Goal: Information Seeking & Learning: Compare options

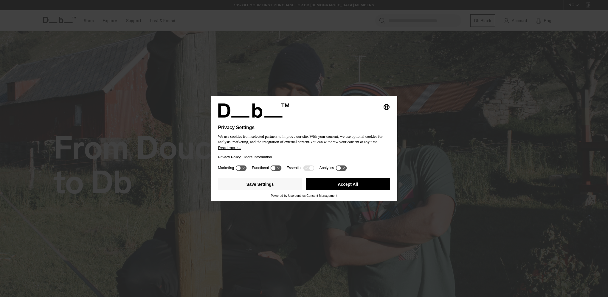
click at [366, 185] on button "Accept All" at bounding box center [348, 184] width 84 height 12
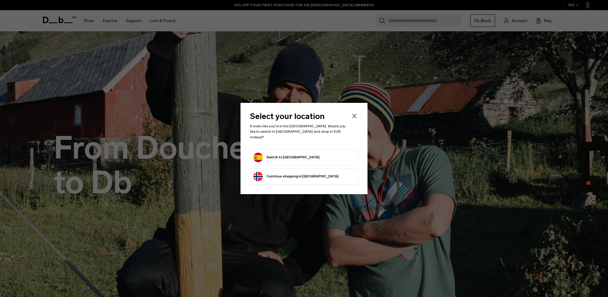
click at [273, 153] on button "Switch to [GEOGRAPHIC_DATA]" at bounding box center [286, 158] width 66 height 10
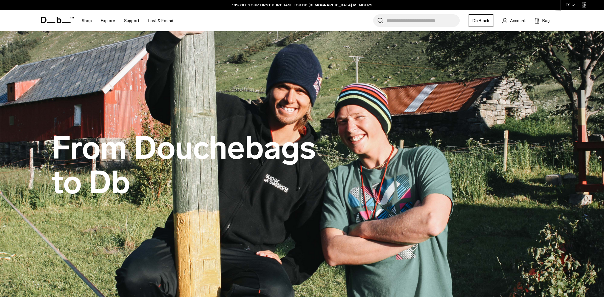
click at [572, 3] on span "button" at bounding box center [572, 5] width 3 height 4
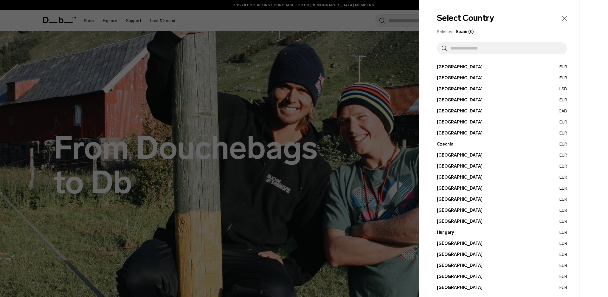
click at [484, 48] on input "text" at bounding box center [505, 48] width 116 height 12
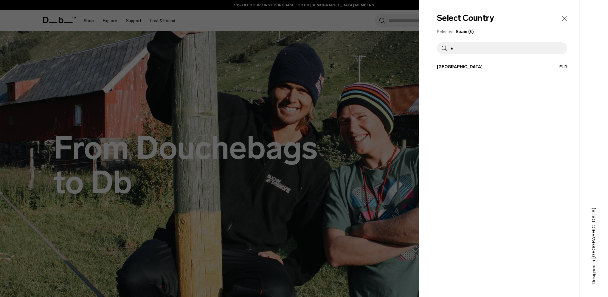
type input "**"
click at [473, 65] on button "France EUR" at bounding box center [502, 67] width 130 height 6
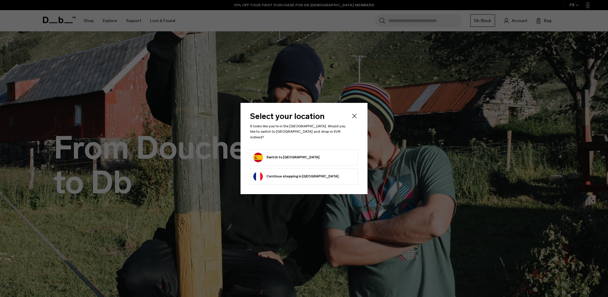
click at [314, 172] on li "Continue browsing France store Continue shopping in France" at bounding box center [304, 176] width 108 height 16
click at [273, 175] on button "Continue browsing France store Continue shopping in France" at bounding box center [295, 177] width 85 height 10
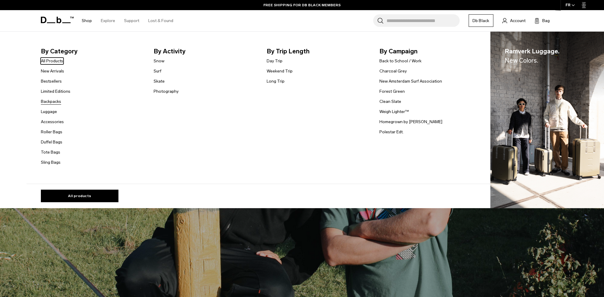
click at [58, 100] on link "Backpacks" at bounding box center [51, 101] width 20 height 6
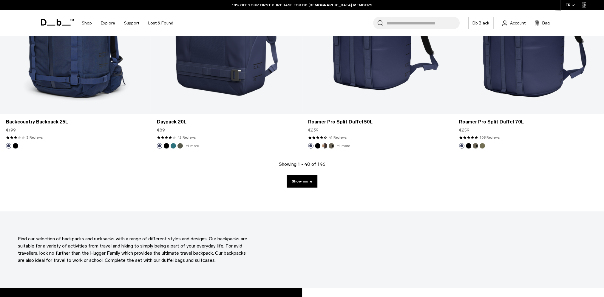
scroll to position [2176, 0]
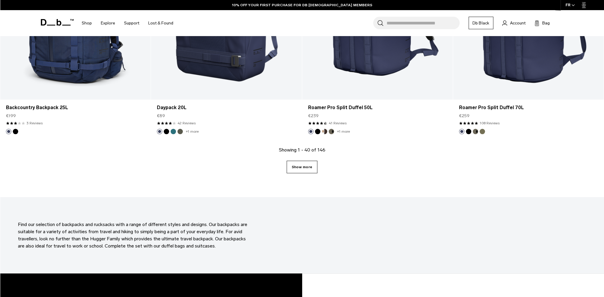
click at [308, 170] on link "Show more" at bounding box center [302, 167] width 31 height 13
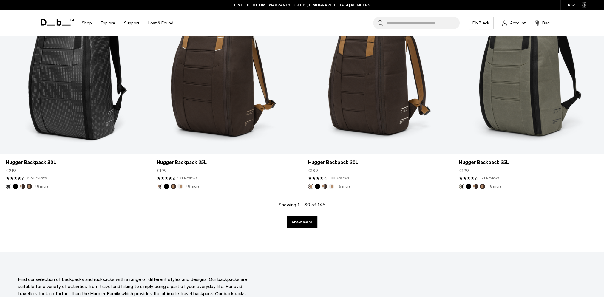
scroll to position [4264, 0]
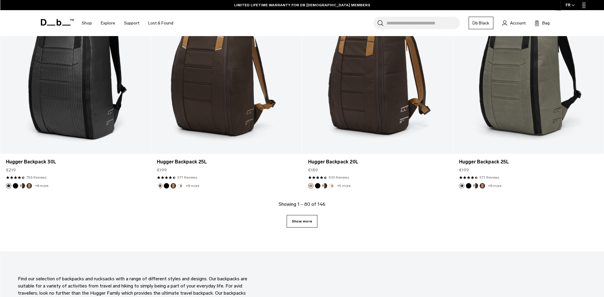
click at [303, 219] on link "Show more" at bounding box center [302, 221] width 31 height 13
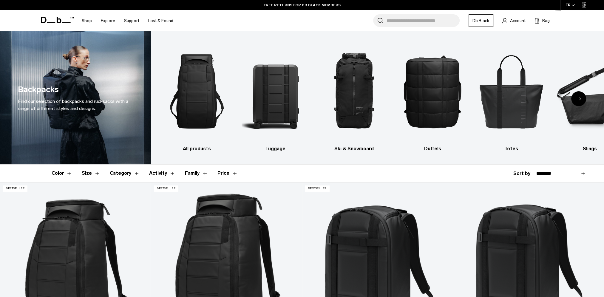
click at [97, 173] on button "Size" at bounding box center [91, 173] width 18 height 17
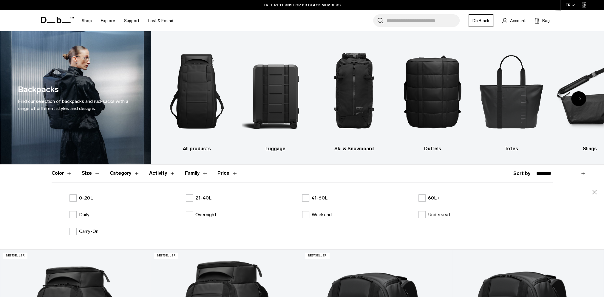
click at [135, 174] on button "Category" at bounding box center [125, 173] width 30 height 17
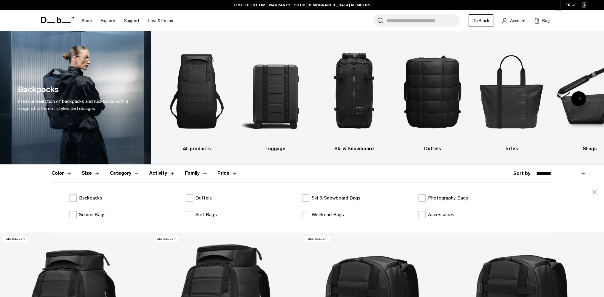
click at [231, 174] on button "Price" at bounding box center [227, 173] width 20 height 17
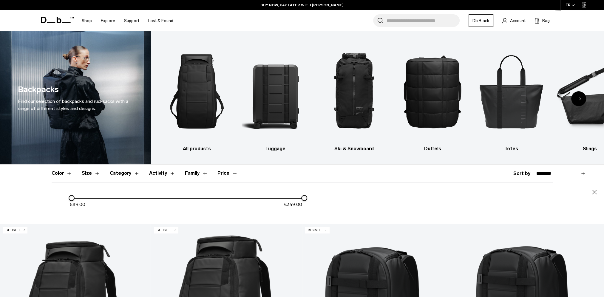
click at [594, 193] on icon "button" at bounding box center [594, 191] width 7 height 7
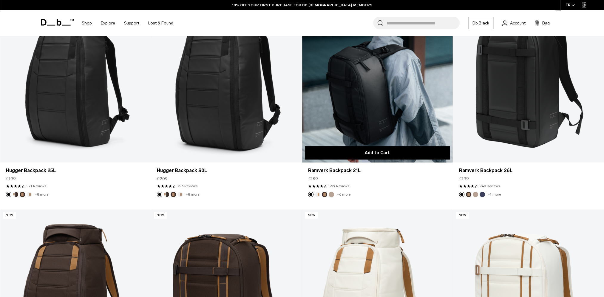
scroll to position [159, 0]
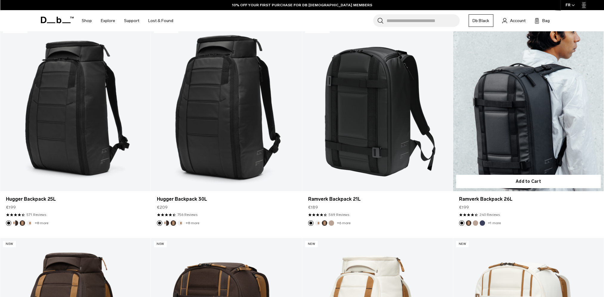
click at [497, 148] on link "Ramverk Backpack 26L" at bounding box center [528, 107] width 151 height 167
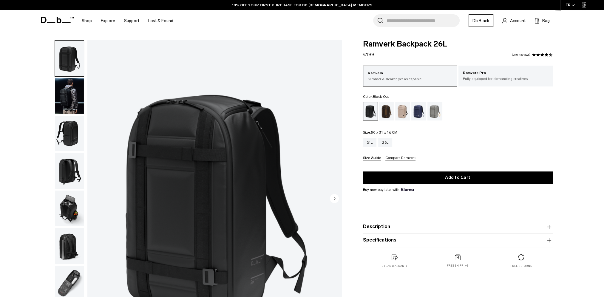
click at [78, 101] on img "button" at bounding box center [69, 96] width 29 height 36
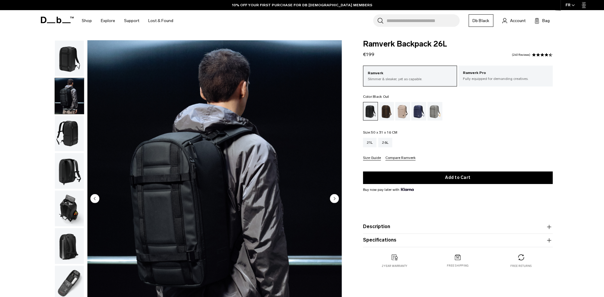
click at [73, 140] on img "button" at bounding box center [69, 134] width 29 height 36
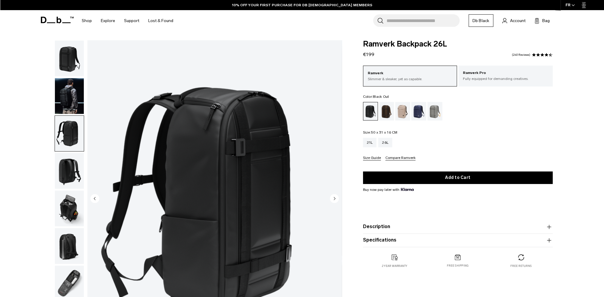
click at [72, 170] on img "button" at bounding box center [69, 171] width 29 height 36
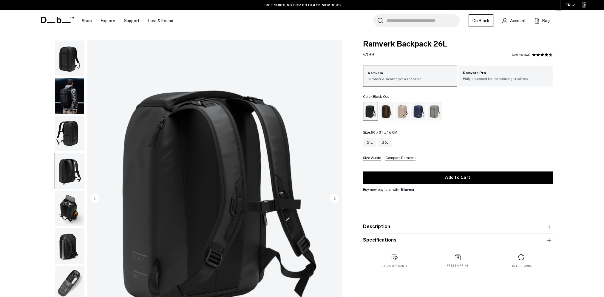
click at [72, 201] on img "button" at bounding box center [69, 209] width 29 height 36
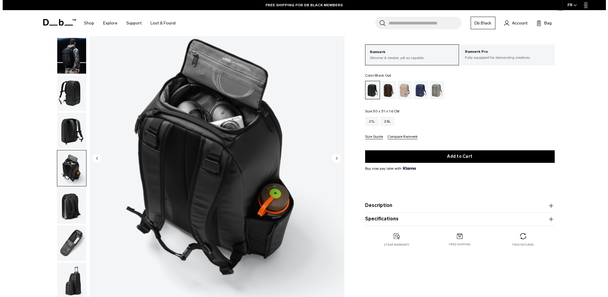
scroll to position [41, 0]
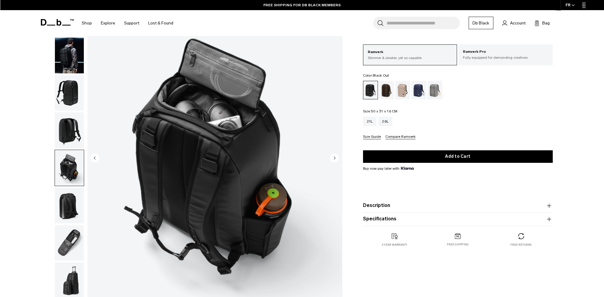
click at [68, 205] on img "button" at bounding box center [69, 206] width 29 height 36
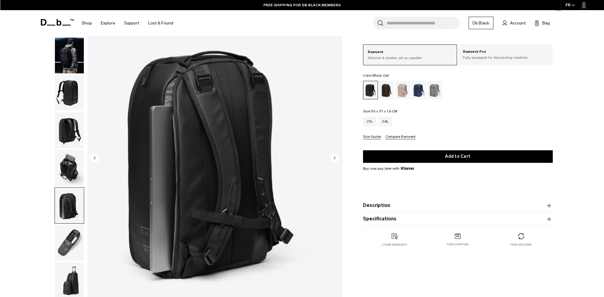
click at [70, 235] on img "button" at bounding box center [69, 243] width 29 height 36
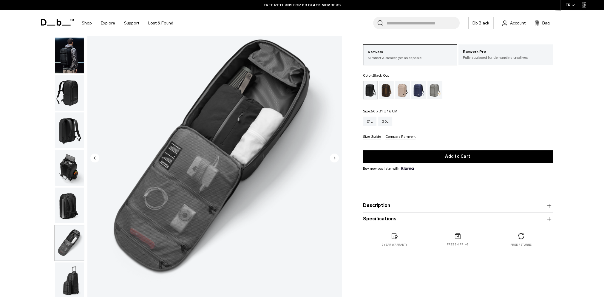
click at [169, 239] on img "7 / 8" at bounding box center [214, 159] width 254 height 318
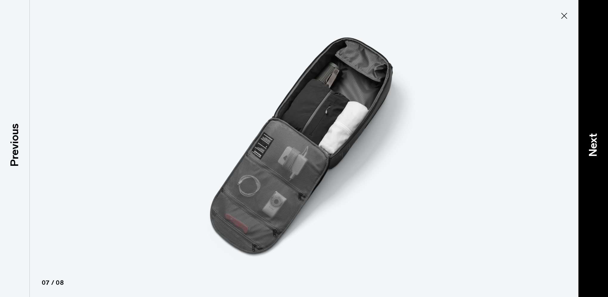
click at [596, 135] on p "Next" at bounding box center [593, 145] width 16 height 24
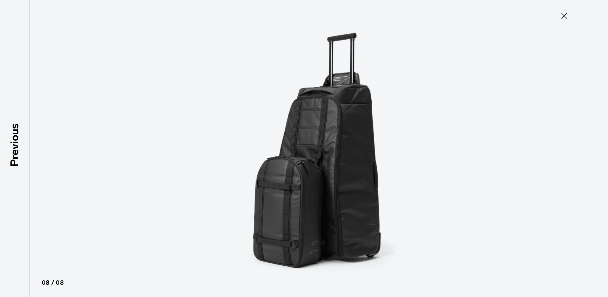
click at [564, 15] on icon at bounding box center [565, 16] width 6 height 6
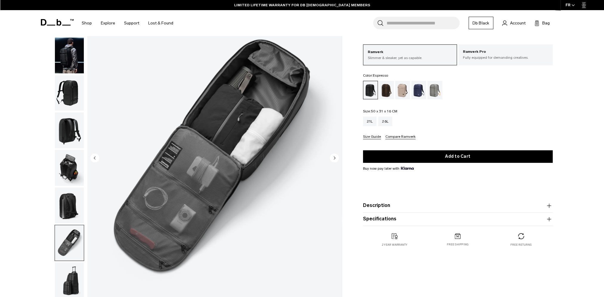
click at [386, 92] on div "Espresso" at bounding box center [386, 90] width 15 height 18
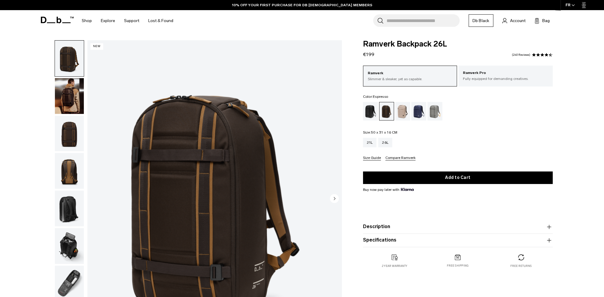
click at [403, 108] on div "Fogbow Beige" at bounding box center [402, 111] width 15 height 18
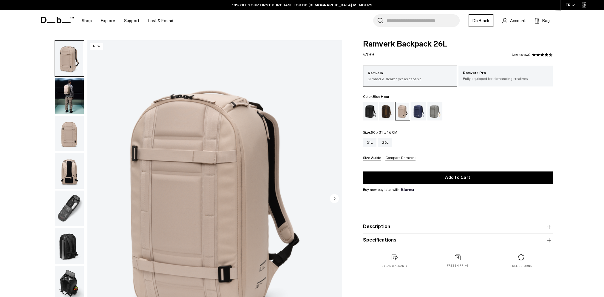
click at [418, 113] on div "Blue Hour" at bounding box center [418, 111] width 15 height 18
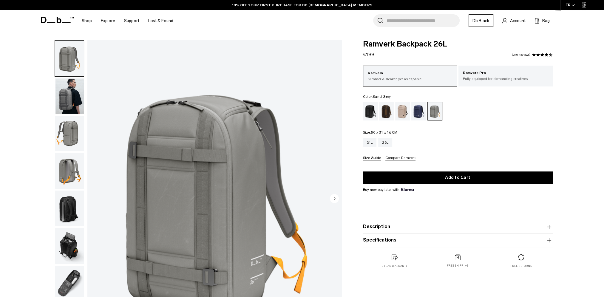
click at [68, 98] on img "button" at bounding box center [69, 96] width 29 height 36
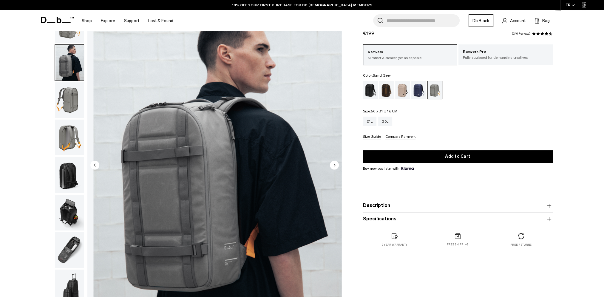
scroll to position [47, 0]
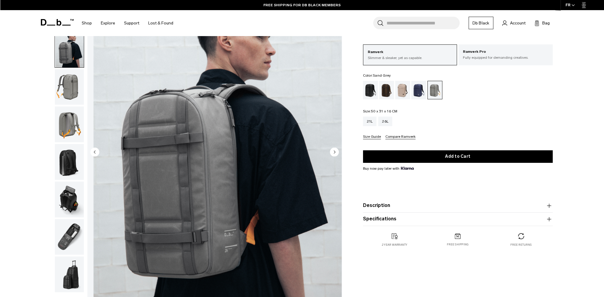
click at [68, 120] on img "button" at bounding box center [69, 124] width 29 height 36
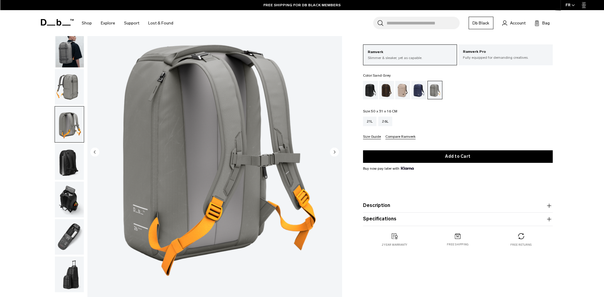
click at [73, 156] on img "button" at bounding box center [69, 162] width 29 height 36
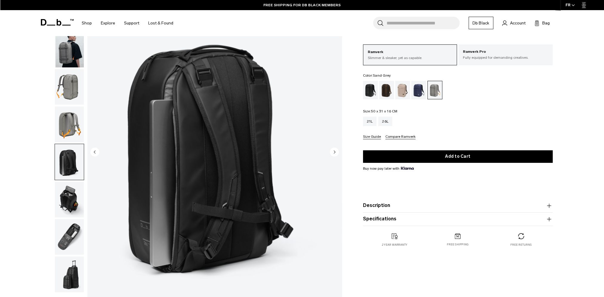
click at [70, 186] on img "button" at bounding box center [69, 200] width 29 height 36
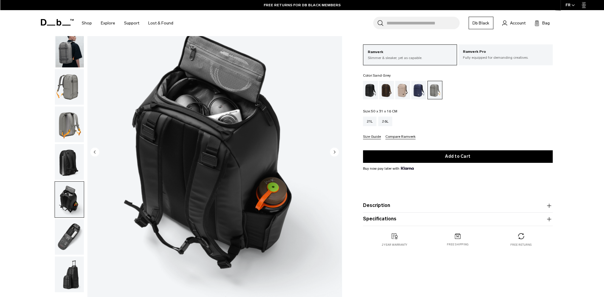
click at [69, 153] on img "button" at bounding box center [69, 162] width 29 height 36
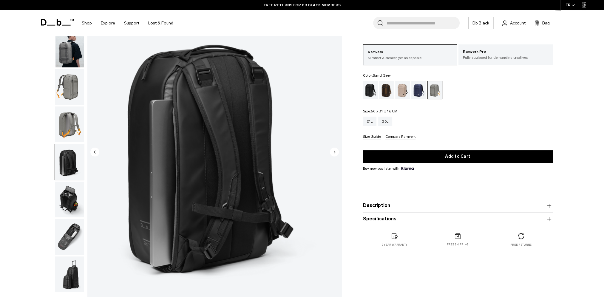
click at [67, 228] on img "button" at bounding box center [69, 237] width 29 height 36
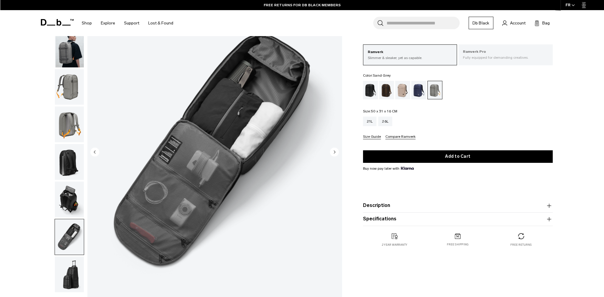
click at [472, 60] on p "Fully equipped for demanding creatives." at bounding box center [505, 57] width 85 height 5
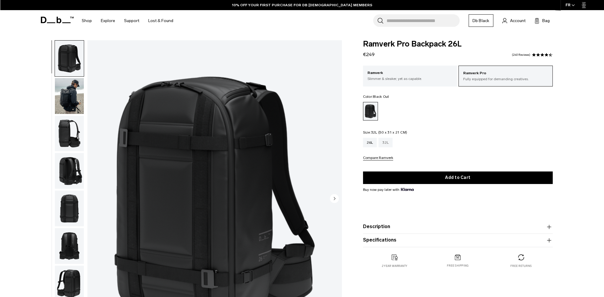
click at [386, 141] on div "32L" at bounding box center [385, 143] width 14 height 10
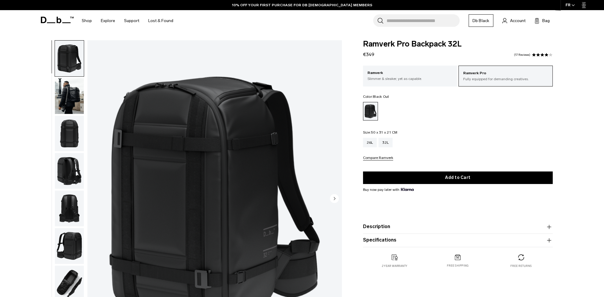
click at [75, 97] on img "button" at bounding box center [69, 96] width 29 height 36
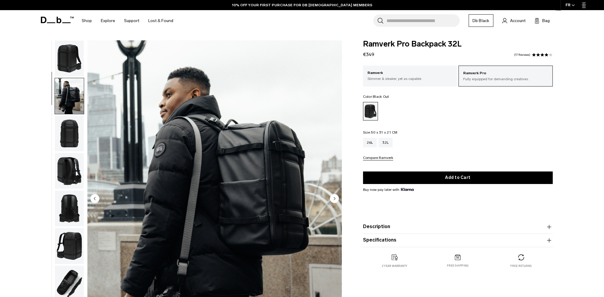
scroll to position [38, 0]
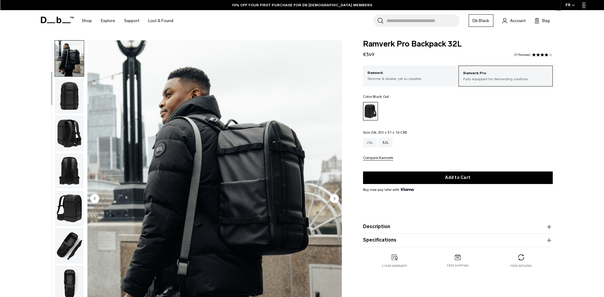
click at [372, 145] on div "26L" at bounding box center [370, 143] width 14 height 10
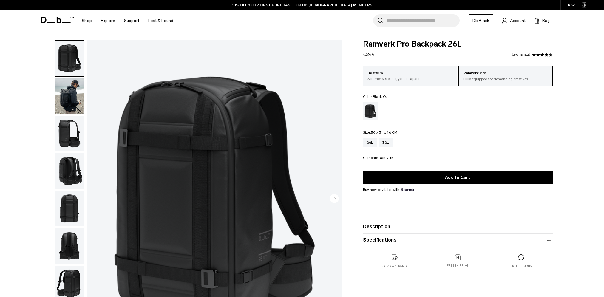
click at [72, 95] on img "button" at bounding box center [69, 96] width 29 height 36
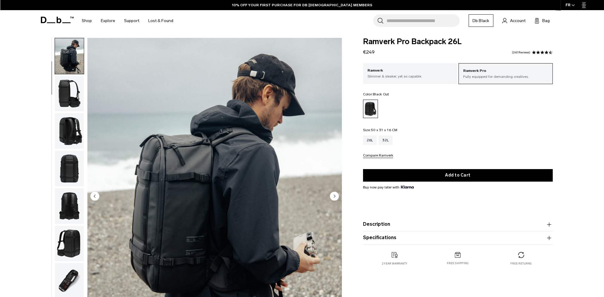
scroll to position [1, 0]
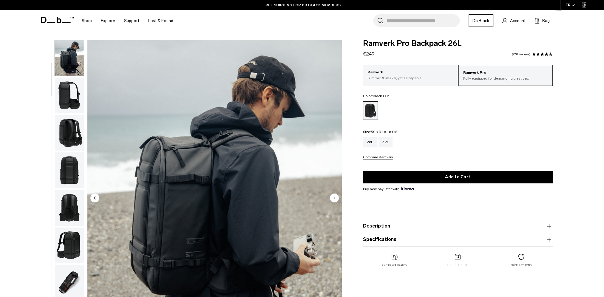
click at [69, 127] on img "button" at bounding box center [69, 133] width 29 height 36
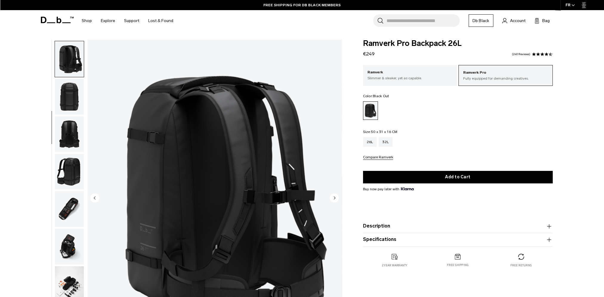
scroll to position [113, 0]
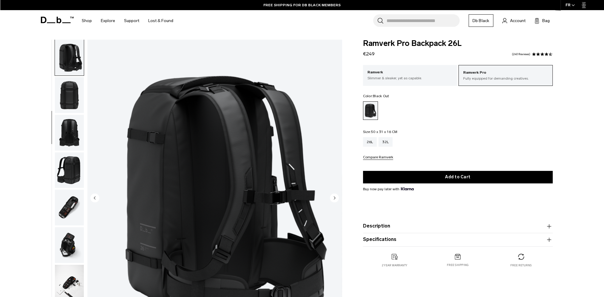
click at [69, 142] on img "button" at bounding box center [69, 133] width 29 height 36
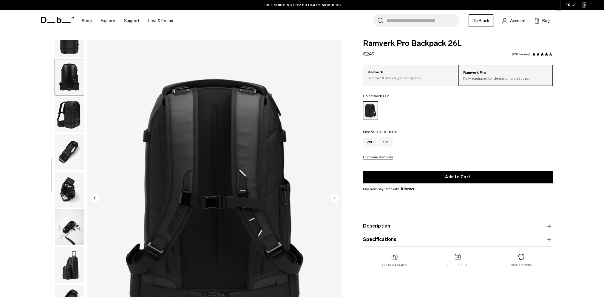
scroll to position [169, 0]
click at [69, 152] on img "button" at bounding box center [69, 152] width 29 height 36
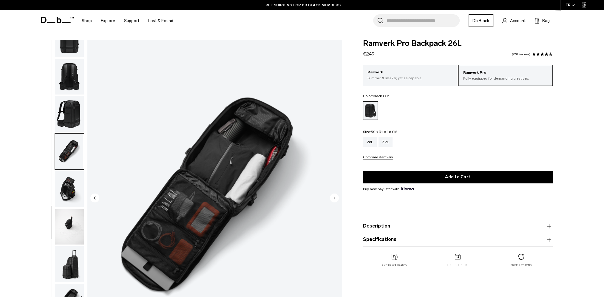
click at [65, 187] on img "button" at bounding box center [69, 189] width 29 height 36
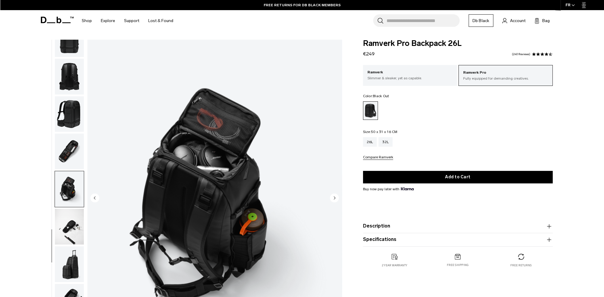
click at [70, 217] on img "button" at bounding box center [69, 227] width 29 height 36
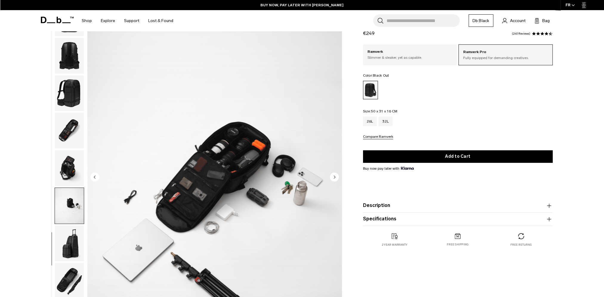
scroll to position [169, 0]
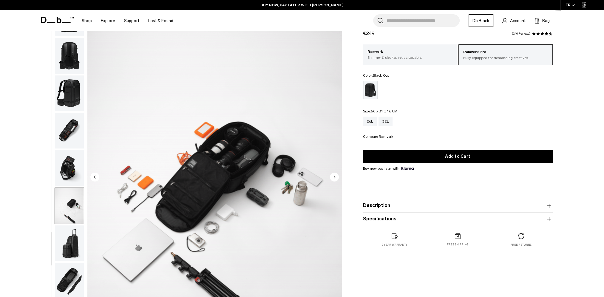
click at [69, 19] on icon at bounding box center [57, 20] width 33 height 7
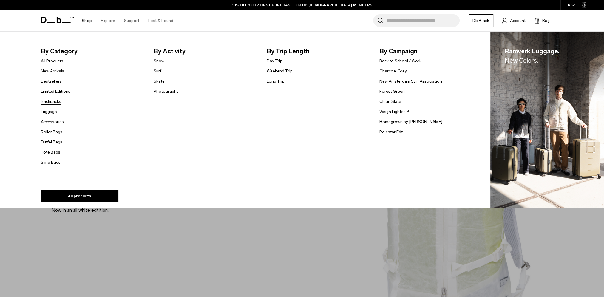
click at [54, 103] on link "Backpacks" at bounding box center [51, 101] width 20 height 6
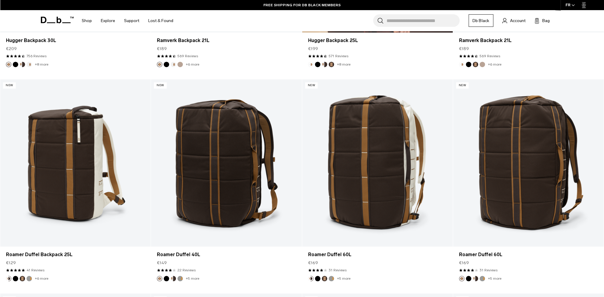
scroll to position [531, 0]
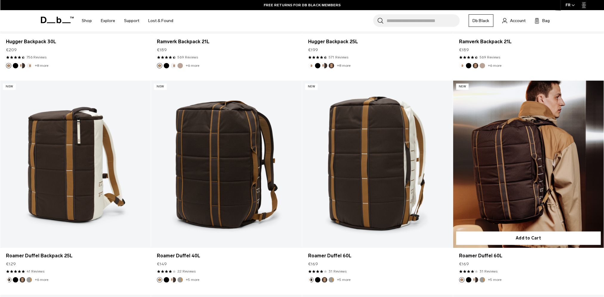
click at [500, 186] on link "Roamer Duffel 60L" at bounding box center [528, 164] width 151 height 167
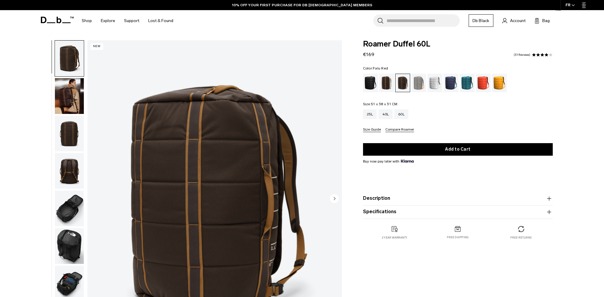
click at [485, 83] on div "Falu Red" at bounding box center [483, 83] width 15 height 18
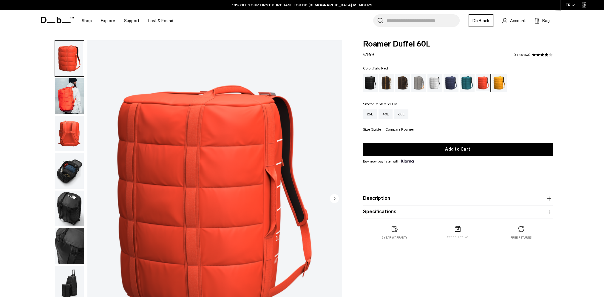
click at [61, 95] on img "button" at bounding box center [69, 96] width 29 height 36
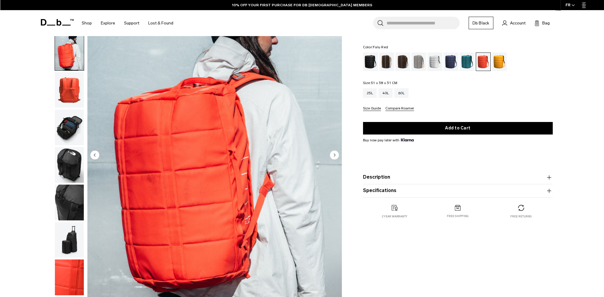
scroll to position [44, 0]
click at [74, 97] on img "button" at bounding box center [69, 90] width 29 height 36
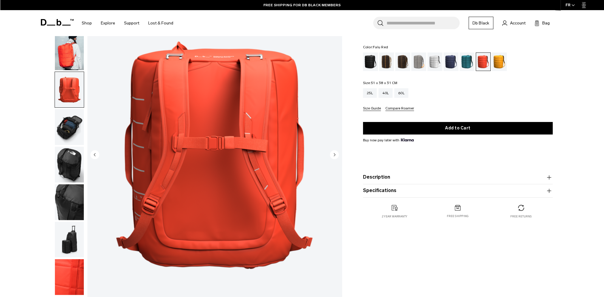
click at [67, 120] on img "button" at bounding box center [69, 127] width 29 height 36
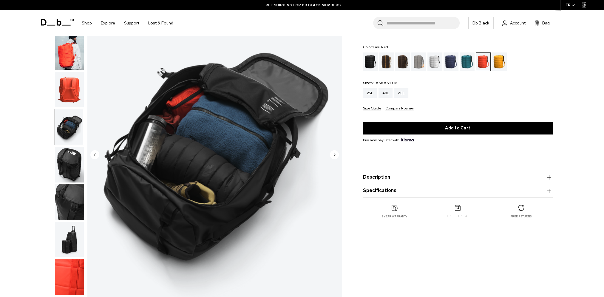
click at [72, 155] on img "button" at bounding box center [69, 165] width 29 height 36
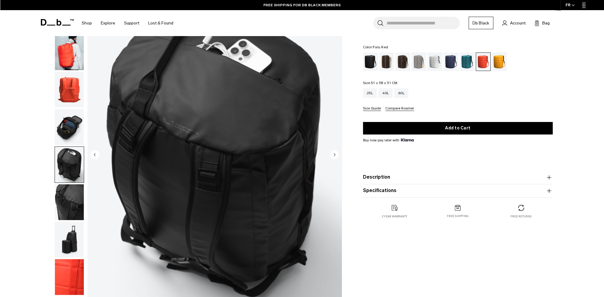
click at [69, 197] on img "button" at bounding box center [69, 202] width 29 height 36
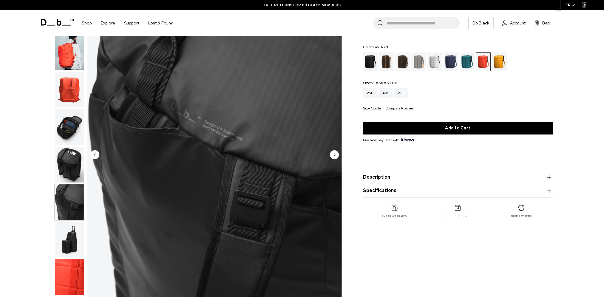
click at [64, 234] on img "button" at bounding box center [69, 240] width 29 height 36
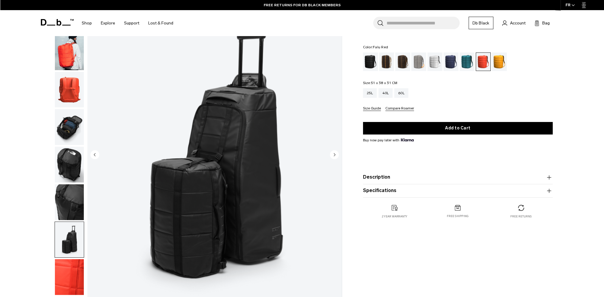
scroll to position [101, 0]
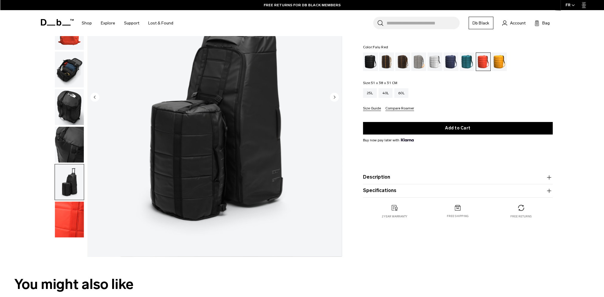
click at [69, 220] on img "button" at bounding box center [69, 220] width 29 height 36
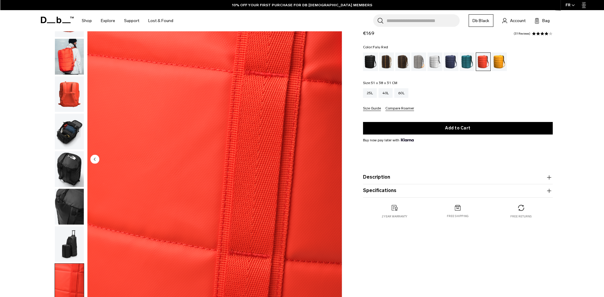
scroll to position [0, 0]
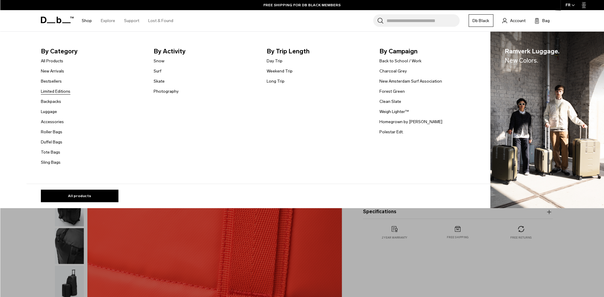
click at [60, 90] on link "Limited Editions" at bounding box center [56, 91] width 30 height 6
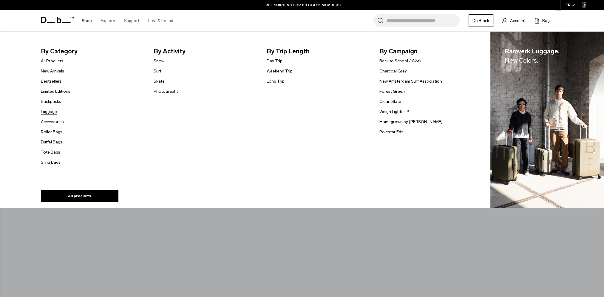
click at [54, 113] on link "Luggage" at bounding box center [49, 112] width 16 height 6
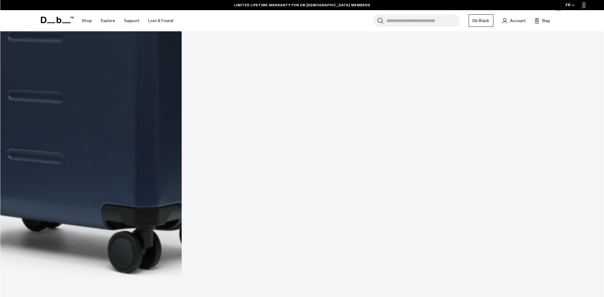
scroll to position [3363, 0]
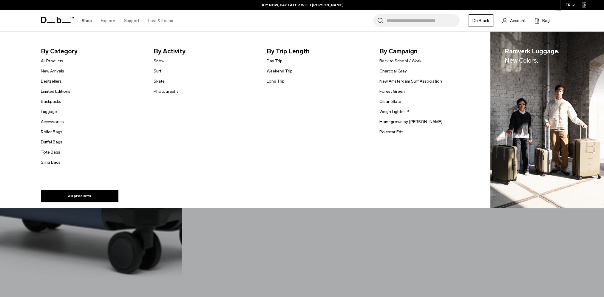
click at [52, 120] on link "Accessories" at bounding box center [52, 122] width 23 height 6
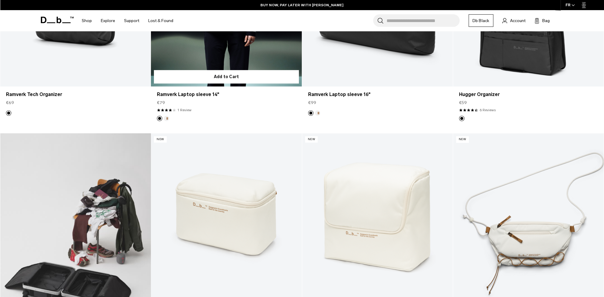
scroll to position [237, 0]
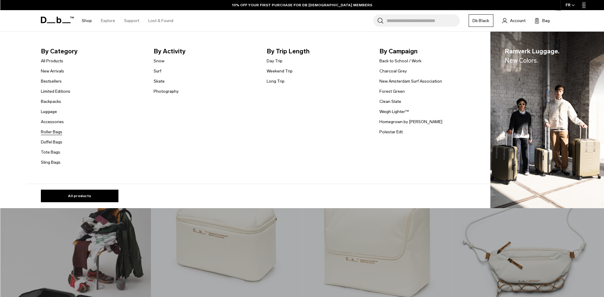
click at [57, 132] on link "Roller Bags" at bounding box center [51, 132] width 21 height 6
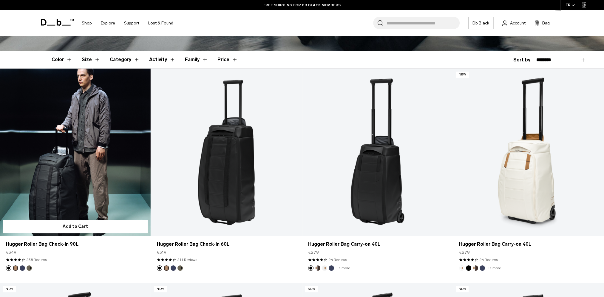
click at [103, 172] on link "Hugger Roller Bag Check-in 90L" at bounding box center [75, 152] width 151 height 167
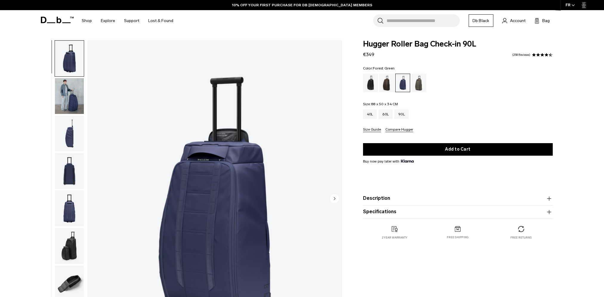
click at [417, 85] on div "Forest Green" at bounding box center [418, 83] width 15 height 18
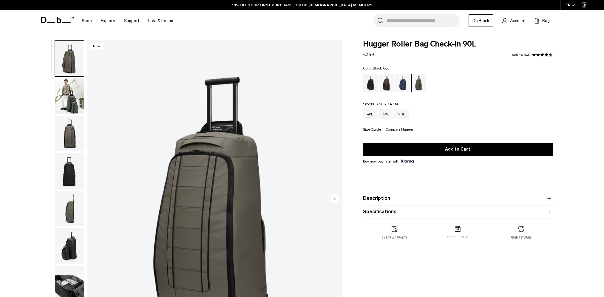
click at [369, 82] on div "Black Out" at bounding box center [370, 83] width 15 height 18
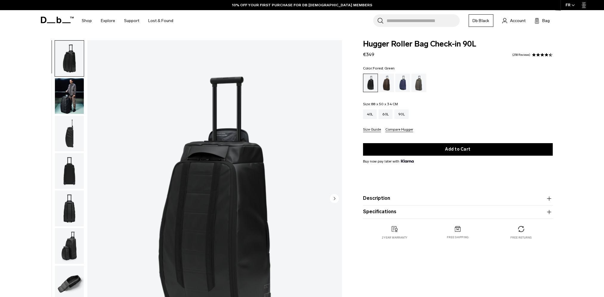
click at [424, 85] on div "Forest Green" at bounding box center [418, 83] width 15 height 18
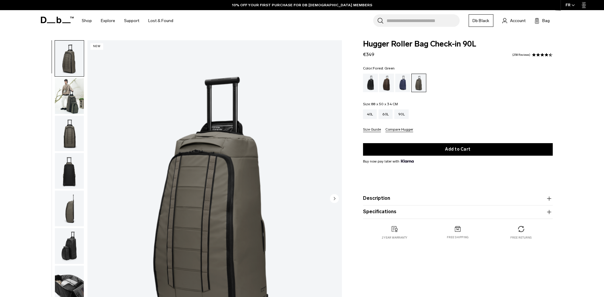
click at [67, 94] on img "button" at bounding box center [69, 96] width 29 height 36
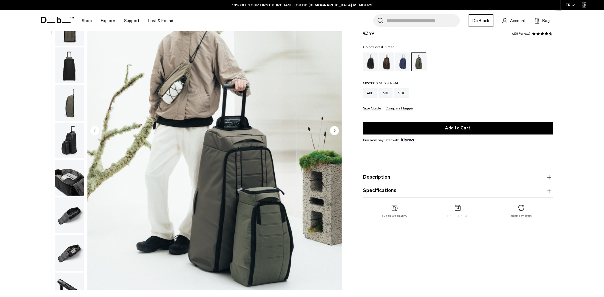
scroll to position [68, 0]
click at [68, 103] on img "button" at bounding box center [69, 103] width 29 height 36
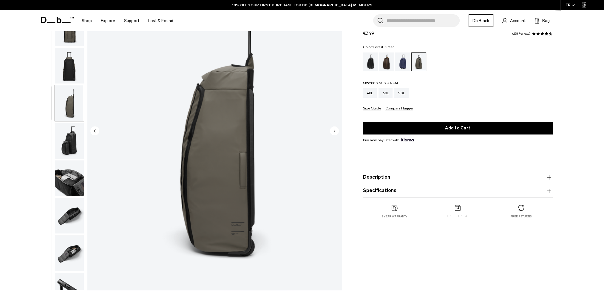
scroll to position [94, 0]
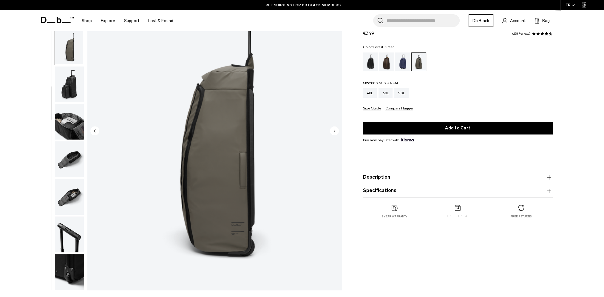
click at [69, 124] on img "button" at bounding box center [69, 122] width 29 height 36
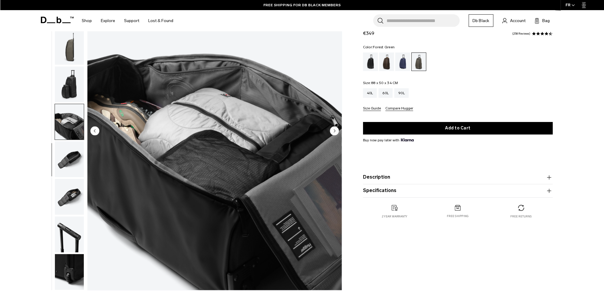
click at [68, 151] on img "button" at bounding box center [69, 159] width 29 height 36
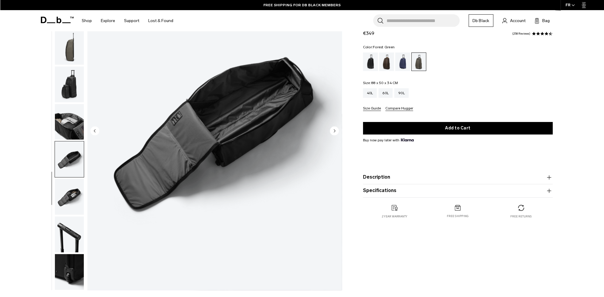
click at [64, 200] on img "button" at bounding box center [69, 197] width 29 height 36
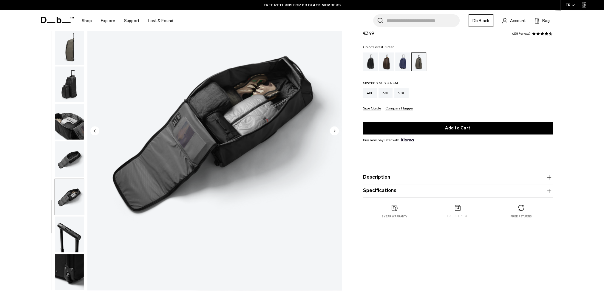
click at [61, 240] on img "button" at bounding box center [69, 235] width 29 height 36
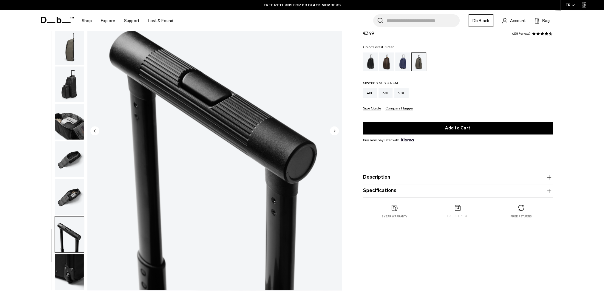
click at [67, 264] on img "button" at bounding box center [69, 272] width 29 height 36
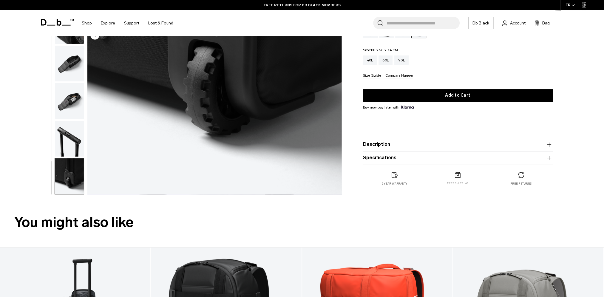
scroll to position [161, 0]
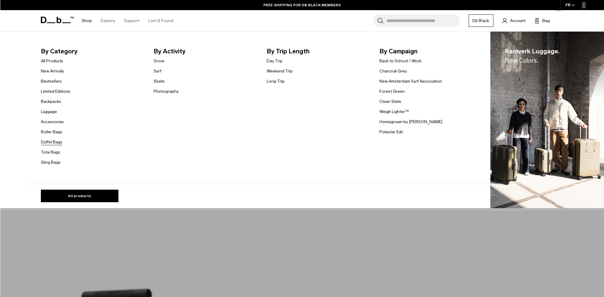
click at [58, 141] on link "Duffel Bags" at bounding box center [51, 142] width 21 height 6
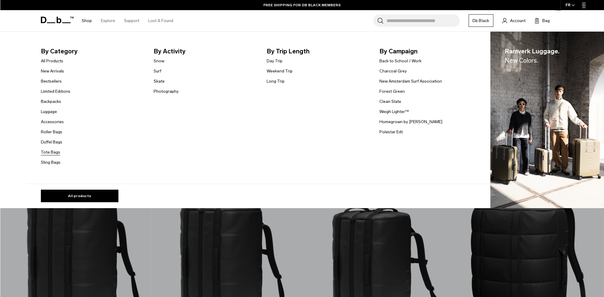
click at [53, 153] on link "Tote Bags" at bounding box center [50, 152] width 19 height 6
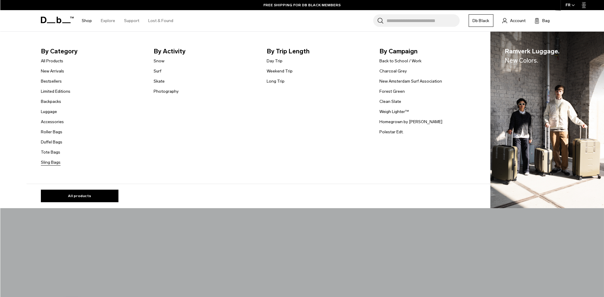
click at [50, 163] on link "Sling Bags" at bounding box center [51, 162] width 20 height 6
click at [161, 61] on link "Snow" at bounding box center [159, 61] width 11 height 6
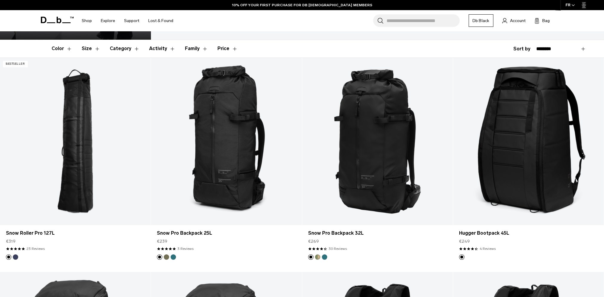
scroll to position [124, 0]
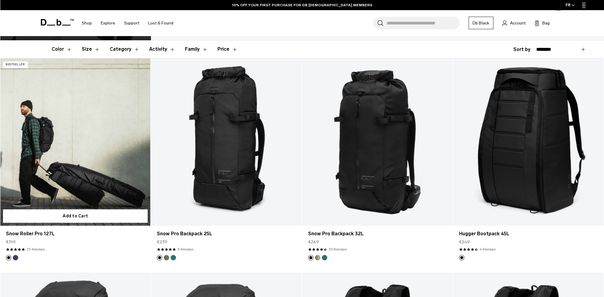
click at [100, 161] on link "Snow Roller Pro 127L" at bounding box center [75, 141] width 151 height 167
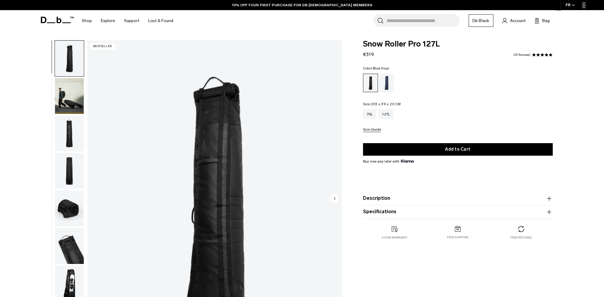
click at [387, 81] on div "Blue Hour" at bounding box center [386, 83] width 15 height 18
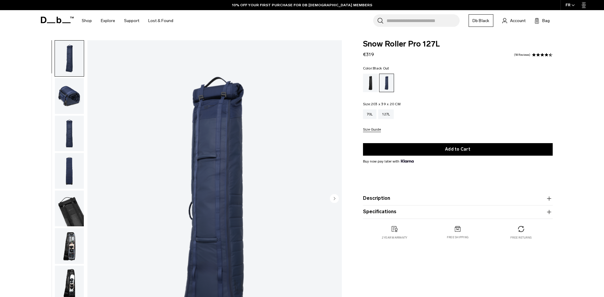
click at [370, 83] on div "Black Out" at bounding box center [370, 83] width 15 height 18
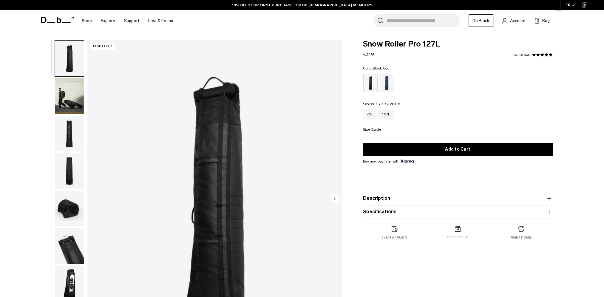
click at [66, 101] on img "button" at bounding box center [69, 96] width 29 height 36
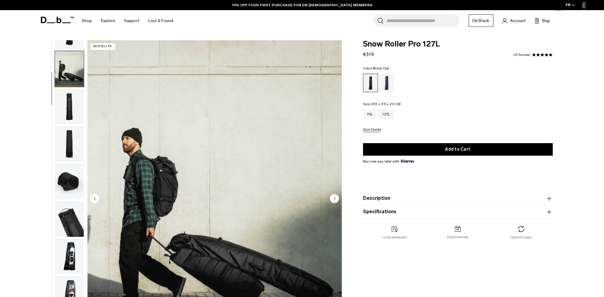
scroll to position [38, 0]
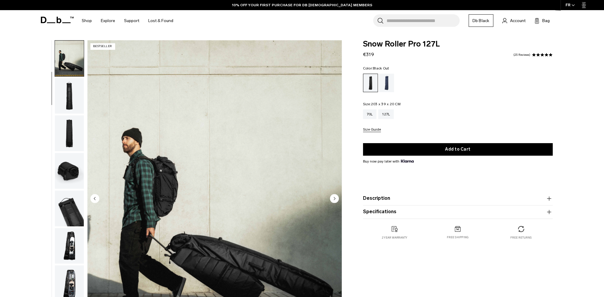
click at [69, 124] on img "button" at bounding box center [69, 133] width 29 height 36
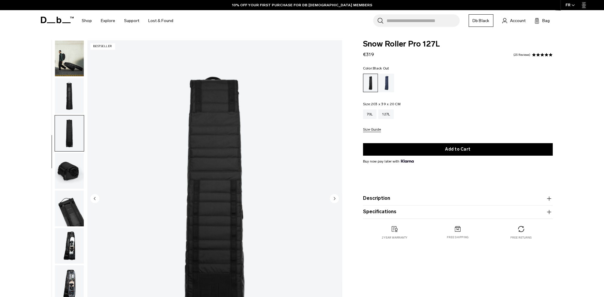
scroll to position [57, 0]
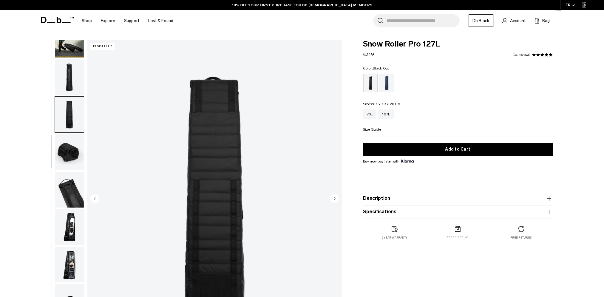
click at [72, 154] on img "button" at bounding box center [69, 152] width 29 height 36
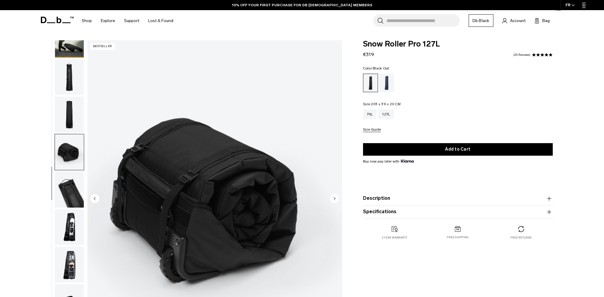
scroll to position [56, 0]
click at [73, 183] on img "button" at bounding box center [69, 190] width 29 height 36
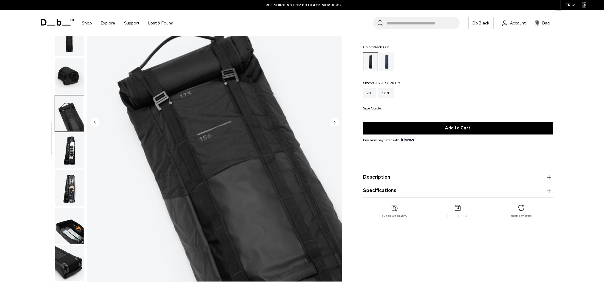
scroll to position [76, 0]
click at [77, 150] on img "button" at bounding box center [69, 151] width 29 height 36
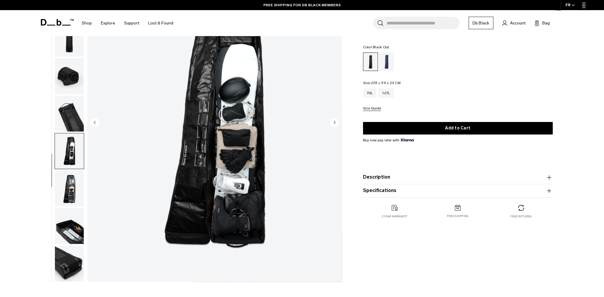
click at [72, 185] on img "button" at bounding box center [69, 189] width 29 height 36
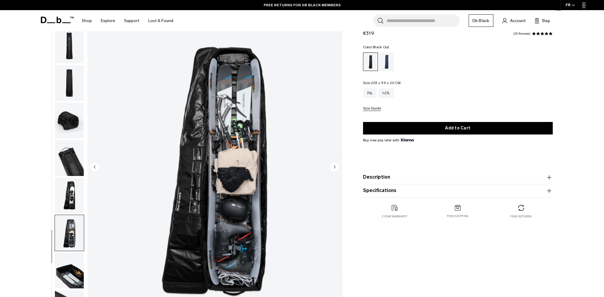
scroll to position [56, 0]
click at [76, 269] on img "button" at bounding box center [69, 271] width 29 height 36
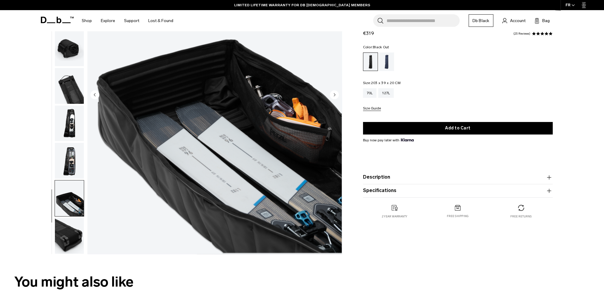
scroll to position [109, 0]
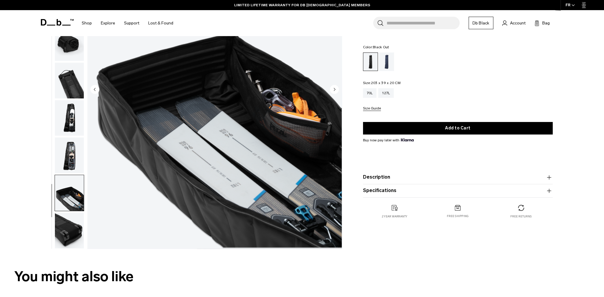
click at [69, 232] on img "button" at bounding box center [69, 231] width 29 height 36
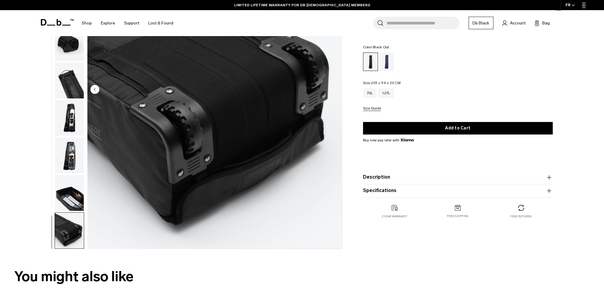
scroll to position [57, 0]
click at [69, 202] on img "button" at bounding box center [69, 193] width 29 height 36
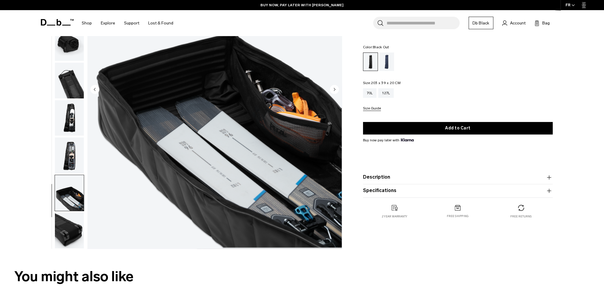
click at [71, 156] on img "button" at bounding box center [69, 155] width 29 height 36
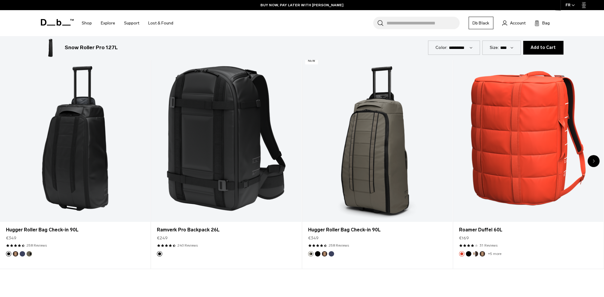
scroll to position [355, 0]
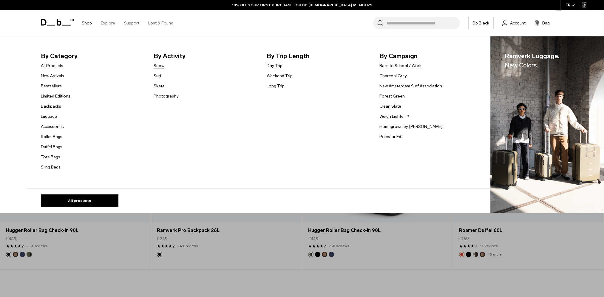
click at [161, 67] on link "Snow" at bounding box center [159, 66] width 11 height 6
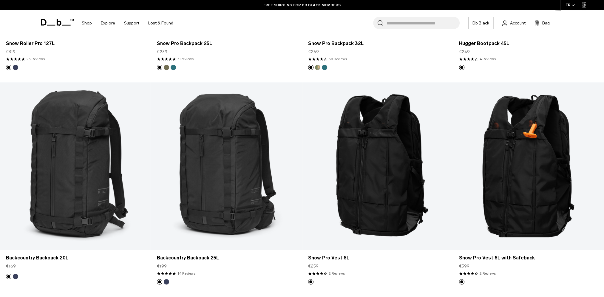
scroll to position [314, 0]
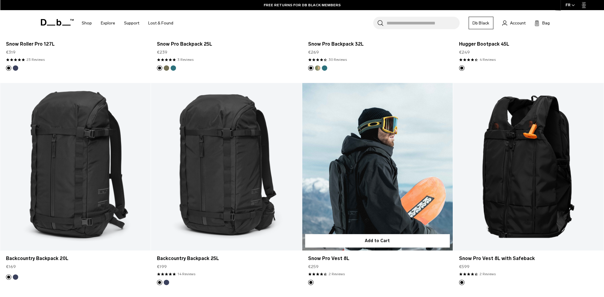
click at [396, 186] on link "Snow Pro Vest 8L" at bounding box center [377, 166] width 151 height 167
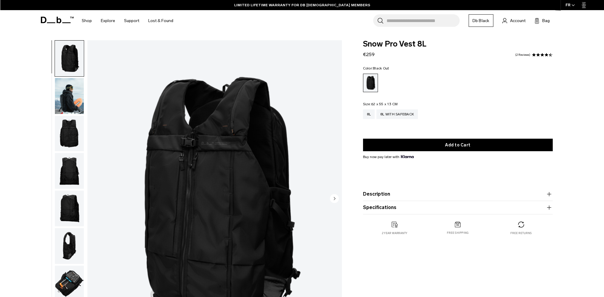
click at [76, 96] on img "button" at bounding box center [69, 96] width 29 height 36
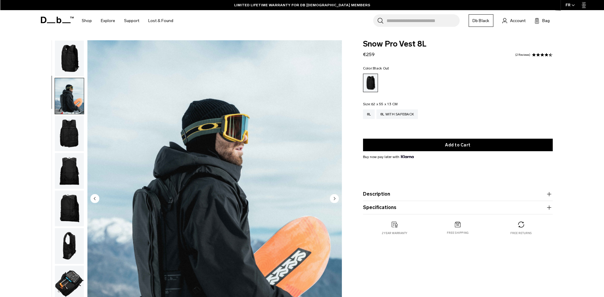
scroll to position [19, 0]
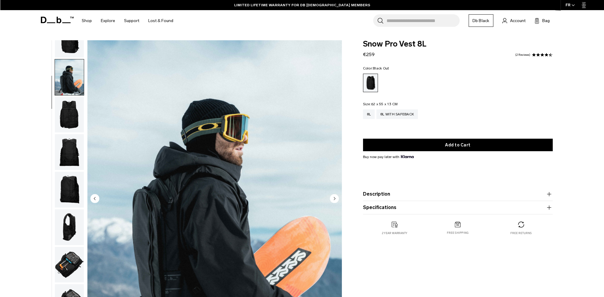
click at [77, 118] on img "button" at bounding box center [69, 115] width 29 height 36
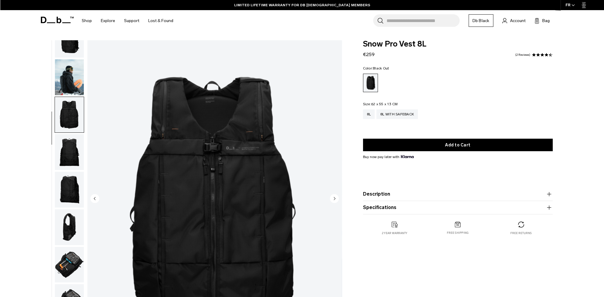
click at [72, 147] on img "button" at bounding box center [69, 152] width 29 height 36
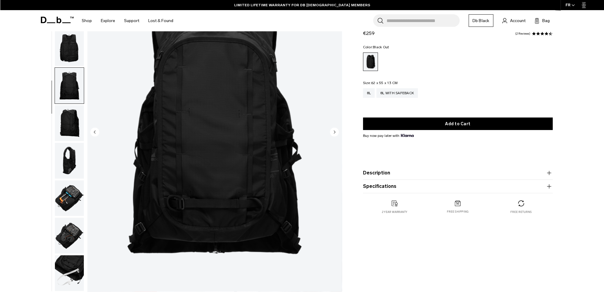
scroll to position [69, 0]
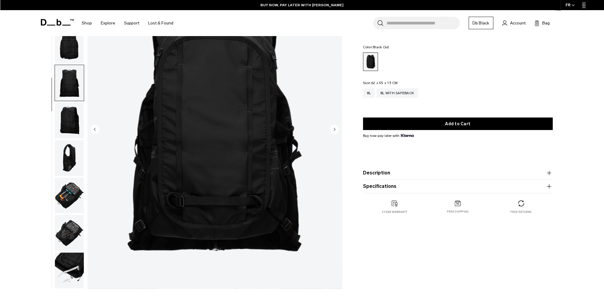
click at [66, 125] on img "button" at bounding box center [69, 121] width 29 height 36
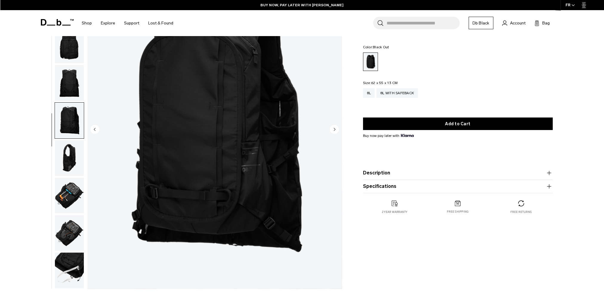
scroll to position [0, 0]
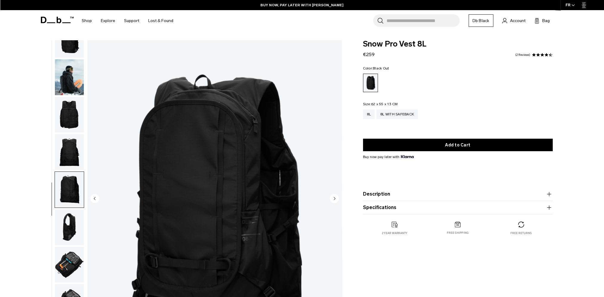
click at [67, 223] on img "button" at bounding box center [69, 227] width 29 height 36
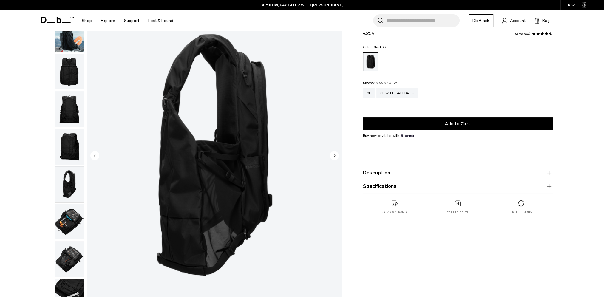
scroll to position [45, 0]
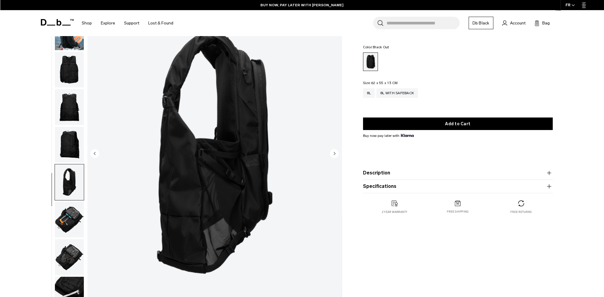
click at [73, 222] on img "button" at bounding box center [69, 220] width 29 height 36
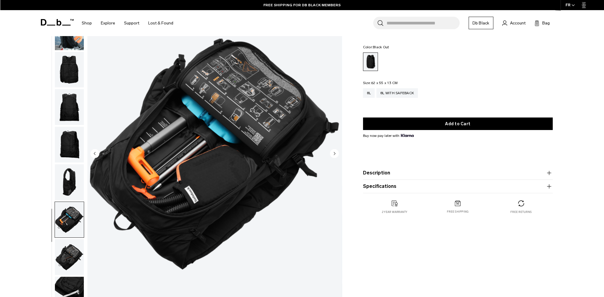
click at [68, 260] on img "button" at bounding box center [69, 257] width 29 height 36
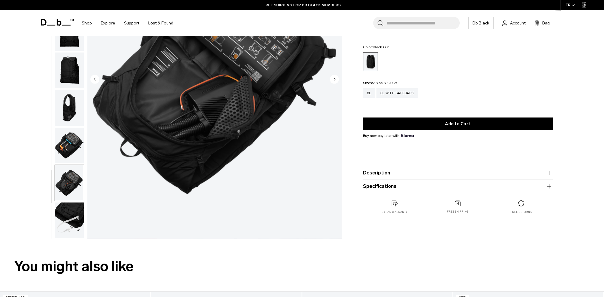
scroll to position [120, 0]
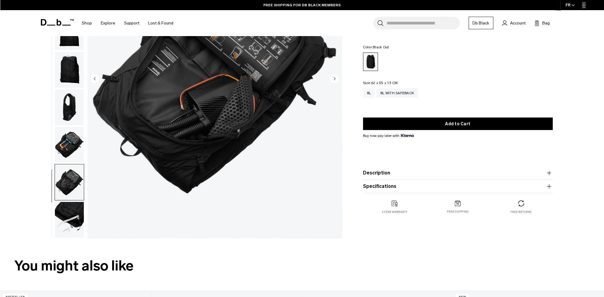
click at [72, 219] on img "button" at bounding box center [69, 220] width 29 height 36
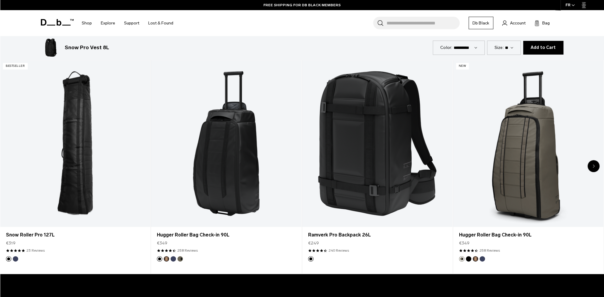
scroll to position [351, 0]
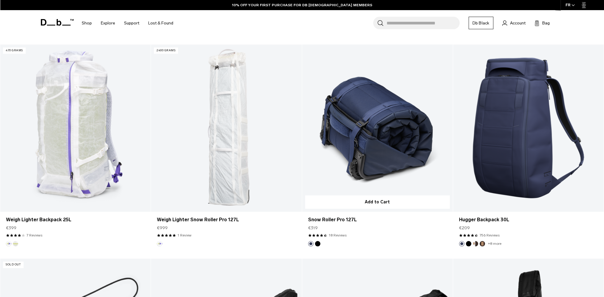
scroll to position [567, 0]
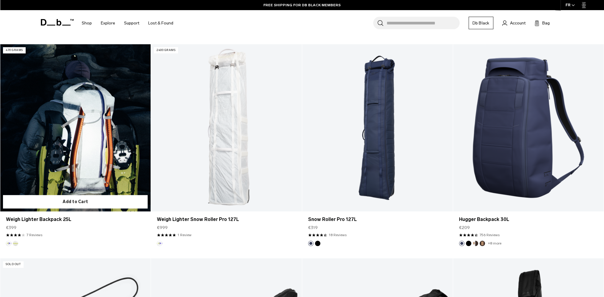
click at [97, 133] on link "Weigh Lighter Backpack 25L" at bounding box center [75, 127] width 151 height 167
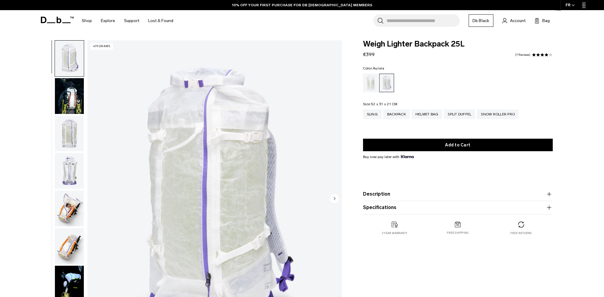
click at [68, 94] on img "button" at bounding box center [69, 96] width 29 height 36
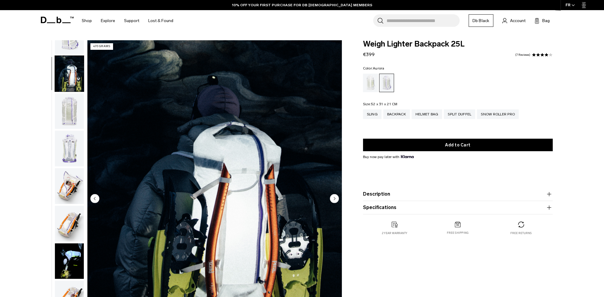
scroll to position [38, 0]
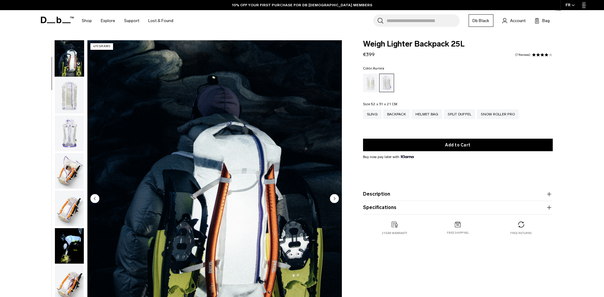
click at [71, 103] on img "button" at bounding box center [69, 96] width 29 height 36
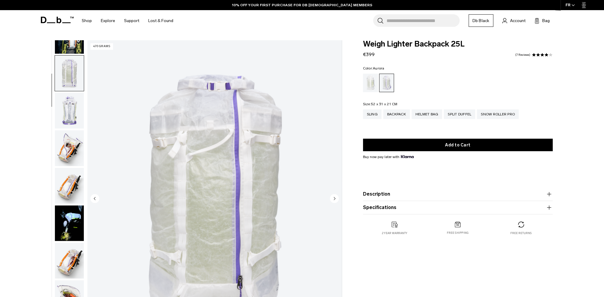
scroll to position [75, 0]
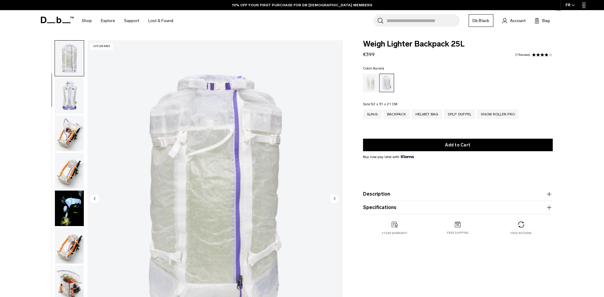
click at [72, 128] on img "button" at bounding box center [69, 133] width 29 height 36
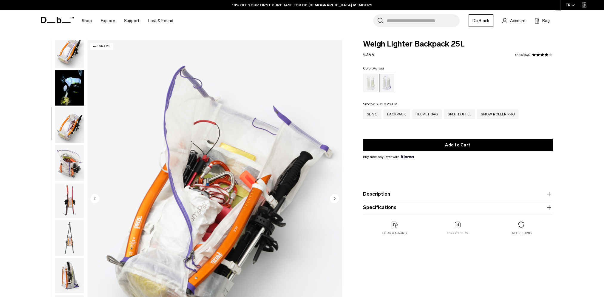
click at [69, 123] on img "button" at bounding box center [69, 125] width 29 height 36
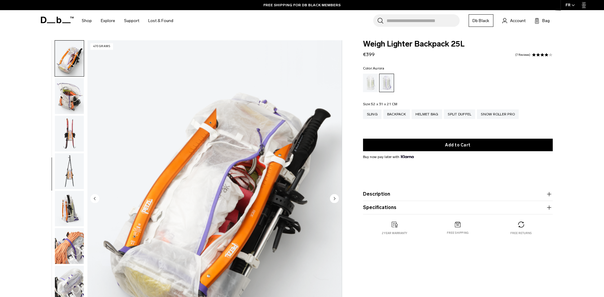
click at [72, 143] on img "button" at bounding box center [69, 134] width 29 height 36
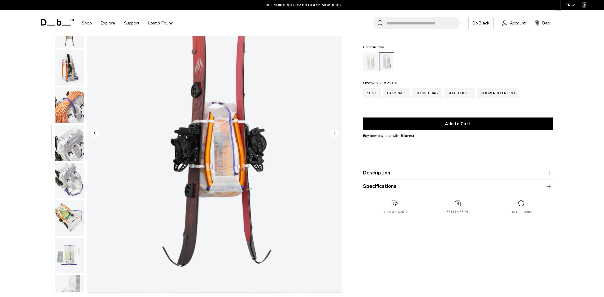
scroll to position [63, 0]
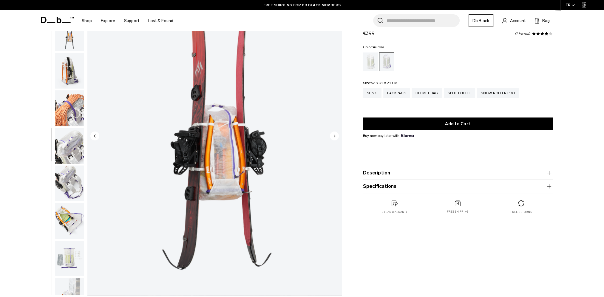
click at [77, 120] on img "button" at bounding box center [69, 108] width 29 height 36
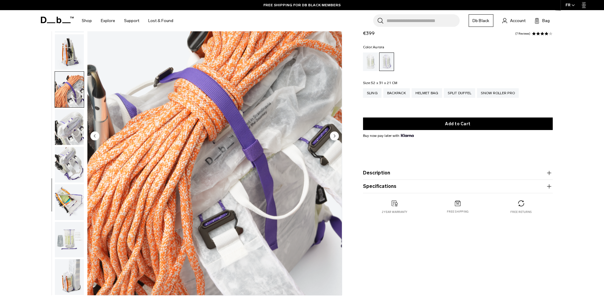
scroll to position [357, 0]
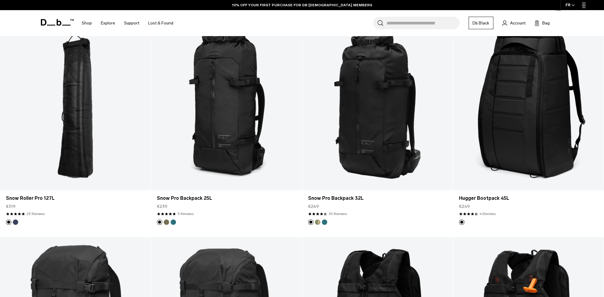
scroll to position [160, 0]
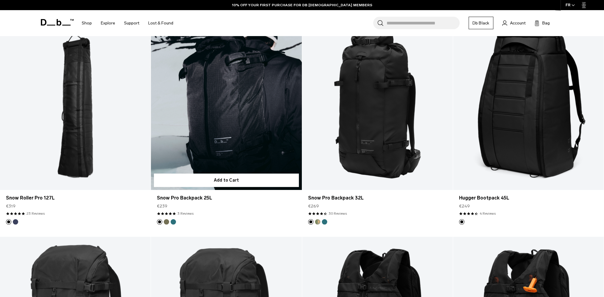
click at [239, 113] on link "Snow Pro Backpack 25L" at bounding box center [226, 106] width 151 height 167
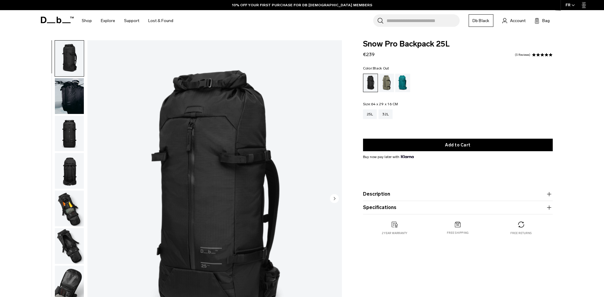
click at [73, 92] on img "button" at bounding box center [69, 96] width 29 height 36
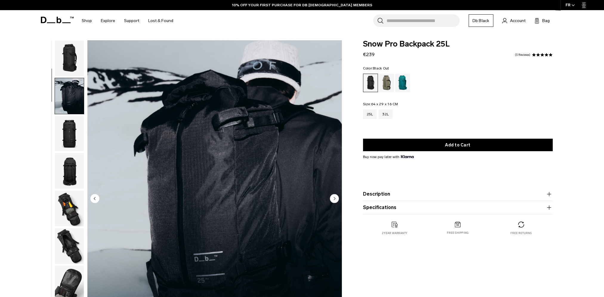
scroll to position [38, 0]
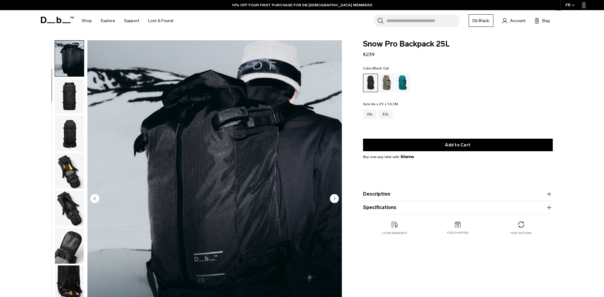
click at [71, 126] on img "button" at bounding box center [69, 133] width 29 height 36
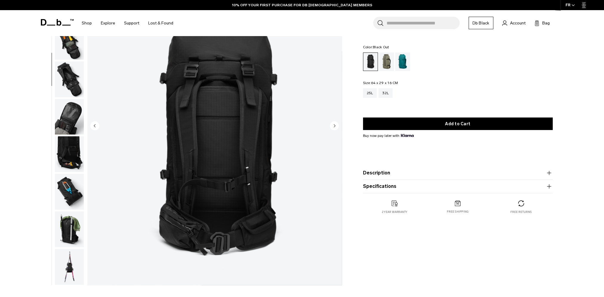
scroll to position [70, 0]
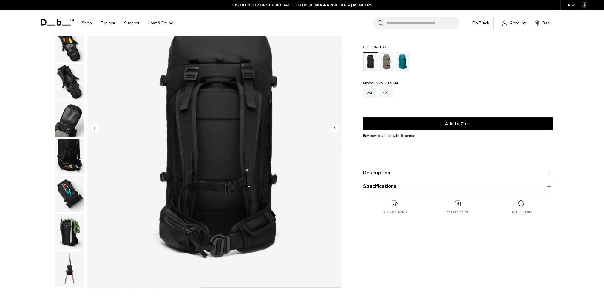
click at [64, 127] on img "button" at bounding box center [69, 119] width 29 height 36
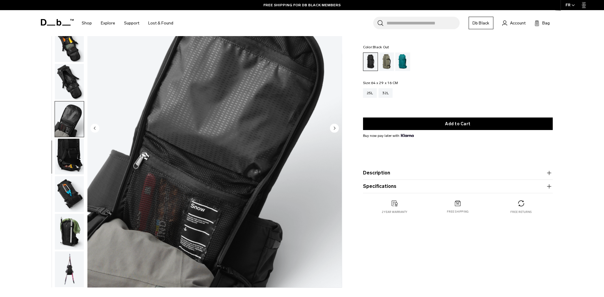
click at [67, 158] on img "button" at bounding box center [69, 157] width 29 height 36
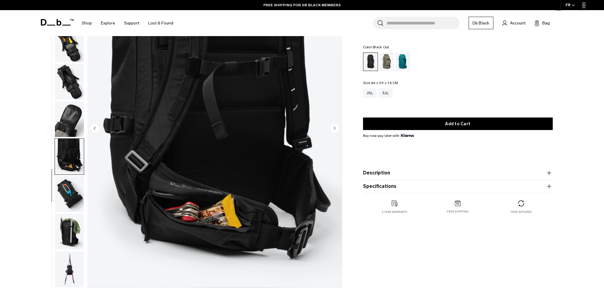
click at [69, 187] on img "button" at bounding box center [69, 194] width 29 height 36
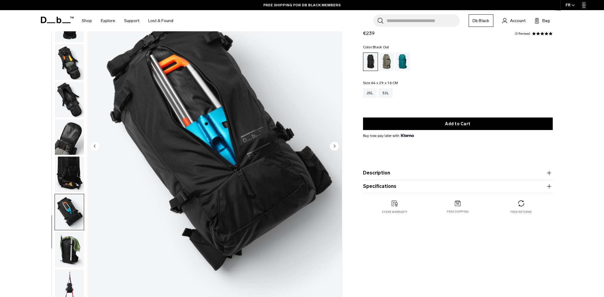
scroll to position [64, 0]
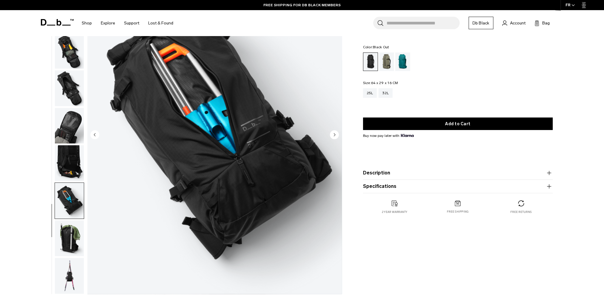
click at [76, 236] on img "button" at bounding box center [69, 238] width 29 height 36
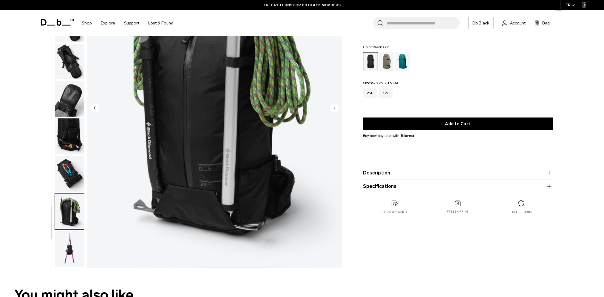
scroll to position [91, 0]
click at [68, 239] on img "button" at bounding box center [69, 249] width 29 height 36
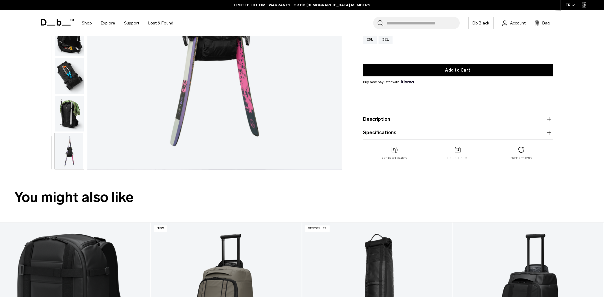
scroll to position [188, 0]
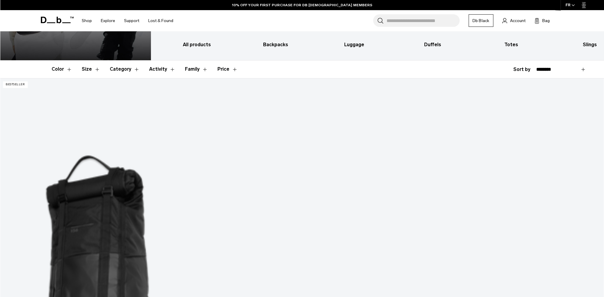
scroll to position [113, 0]
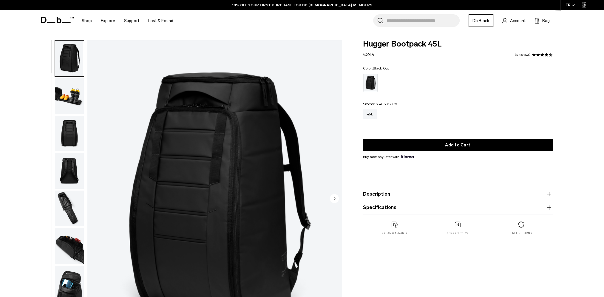
click at [80, 97] on img "button" at bounding box center [69, 96] width 29 height 36
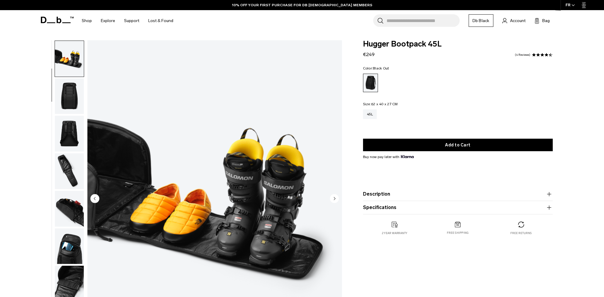
scroll to position [38, 0]
click at [69, 134] on img "button" at bounding box center [69, 133] width 29 height 36
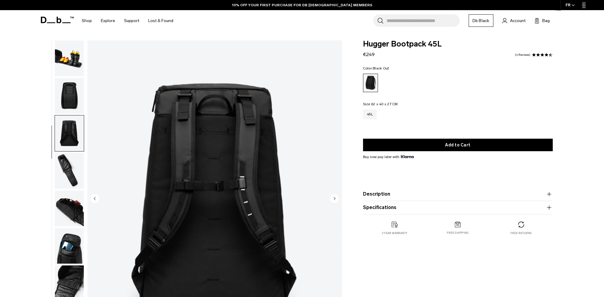
scroll to position [94, 0]
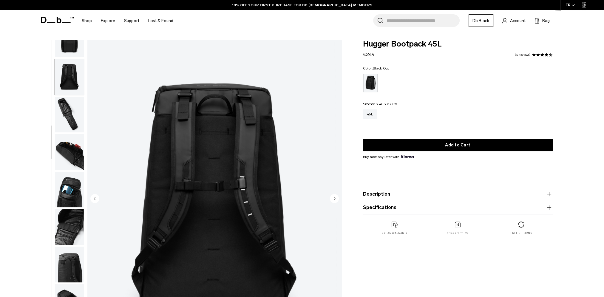
click at [65, 156] on img "button" at bounding box center [69, 152] width 29 height 36
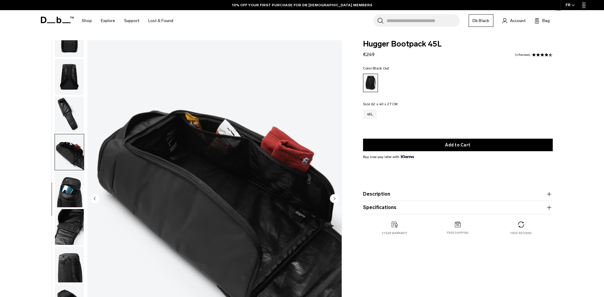
click at [66, 187] on img "button" at bounding box center [69, 190] width 29 height 36
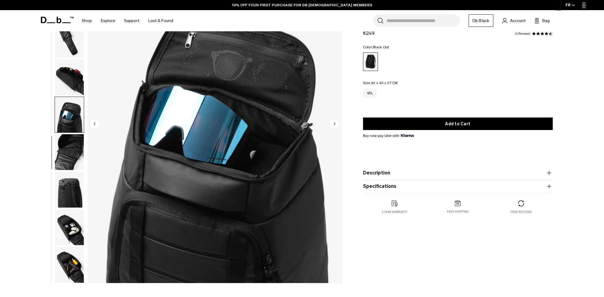
scroll to position [79, 0]
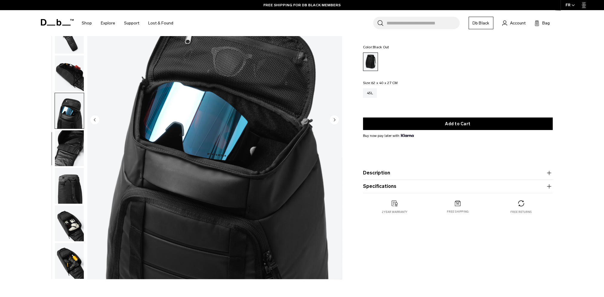
click at [69, 186] on img "button" at bounding box center [69, 186] width 29 height 36
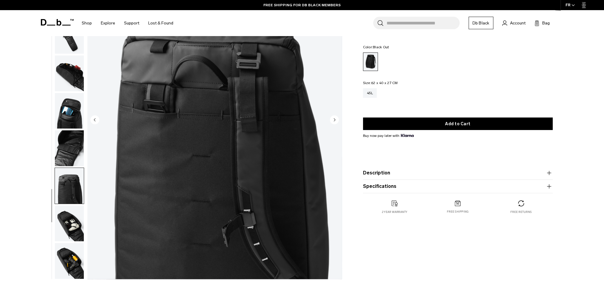
click at [73, 220] on img "button" at bounding box center [69, 223] width 29 height 36
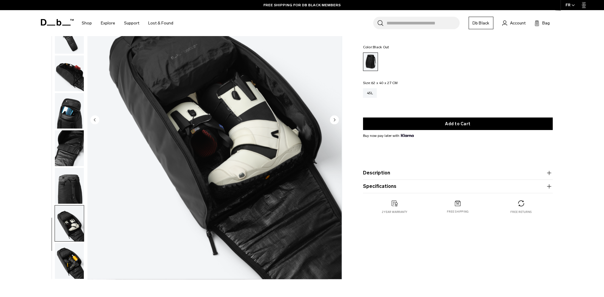
click at [68, 262] on img "button" at bounding box center [69, 261] width 29 height 36
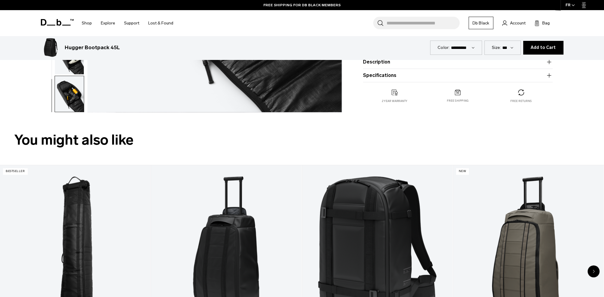
scroll to position [298, 0]
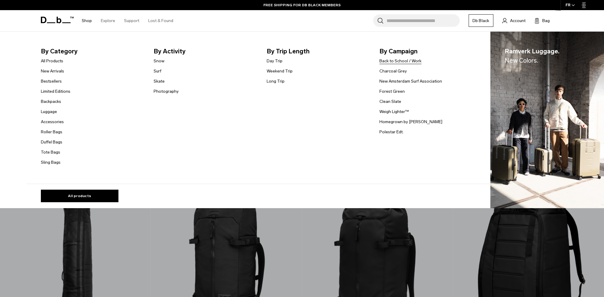
click at [403, 61] on link "Back to School / Work" at bounding box center [400, 61] width 42 height 6
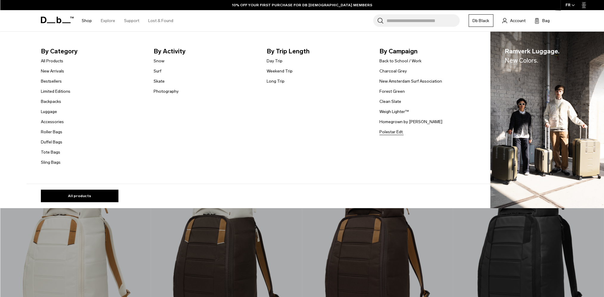
click at [398, 132] on link "Polestar Edt." at bounding box center [391, 132] width 24 height 6
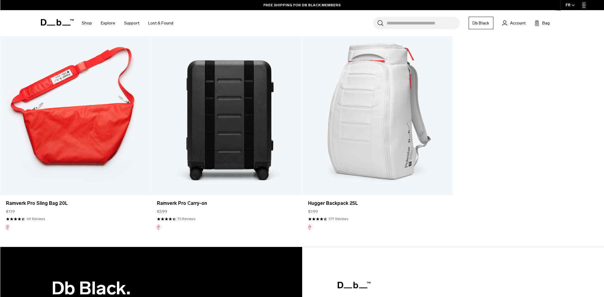
scroll to position [154, 0]
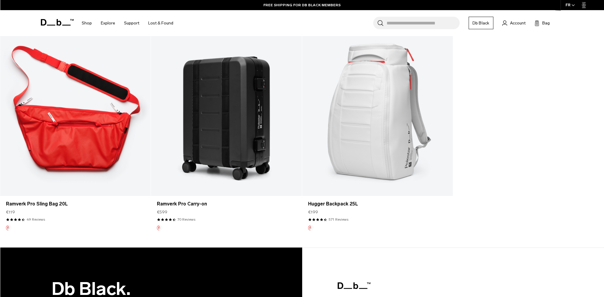
click at [103, 162] on link "Ramverk Pro Sling Bag 20L" at bounding box center [75, 112] width 151 height 167
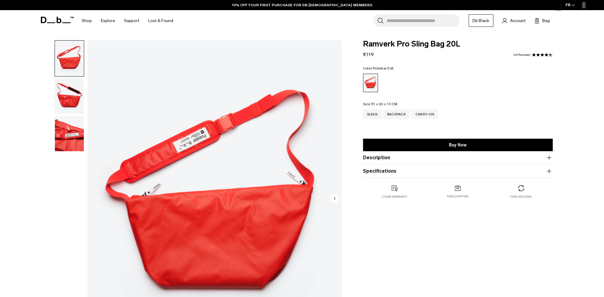
click at [80, 88] on img "button" at bounding box center [69, 96] width 29 height 36
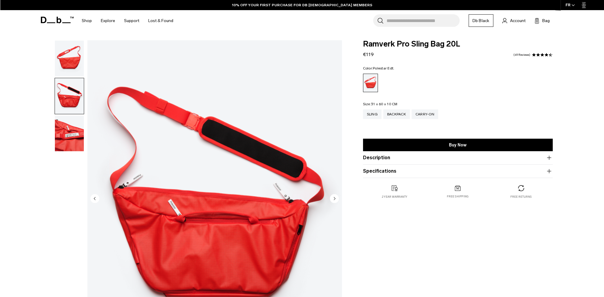
click at [69, 136] on img "button" at bounding box center [69, 134] width 29 height 36
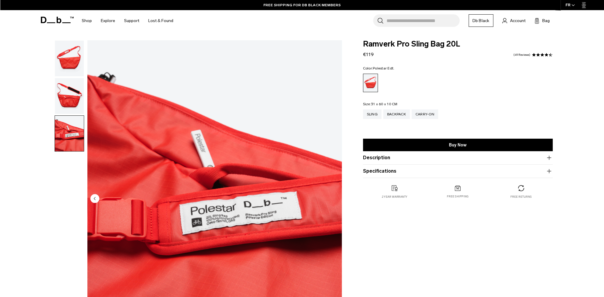
click at [82, 96] on img "button" at bounding box center [69, 96] width 29 height 36
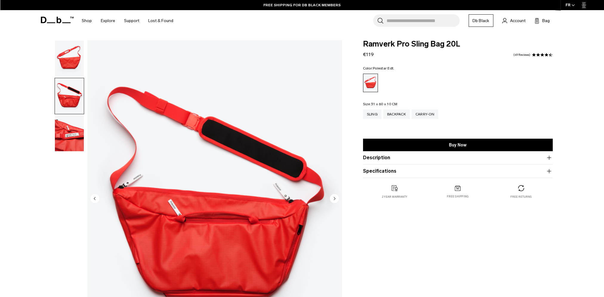
click at [73, 66] on img "button" at bounding box center [69, 59] width 29 height 36
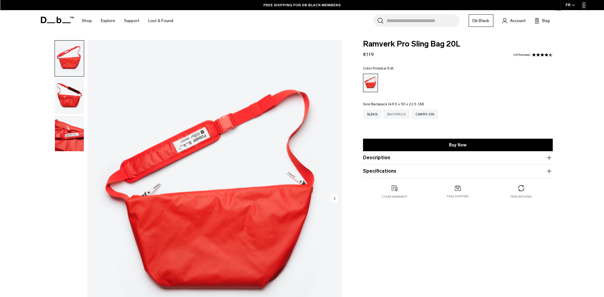
click at [395, 114] on div "Backpack" at bounding box center [396, 114] width 27 height 10
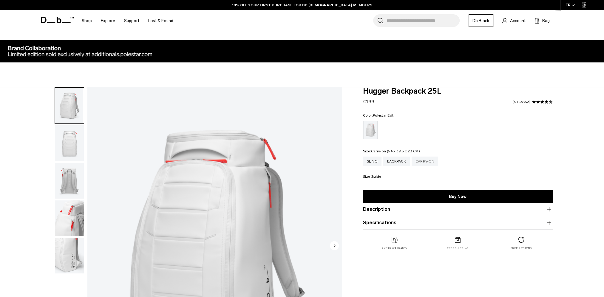
click at [417, 159] on div "Carry-on" at bounding box center [425, 162] width 27 height 10
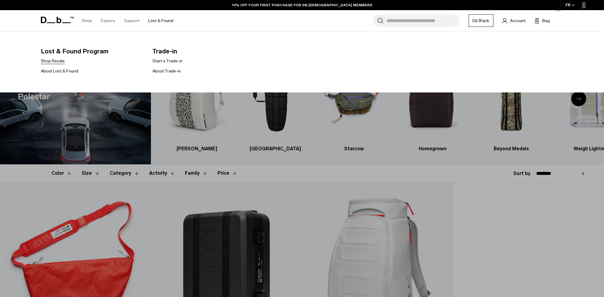
click at [56, 61] on link "Shop Resale" at bounding box center [53, 61] width 24 height 6
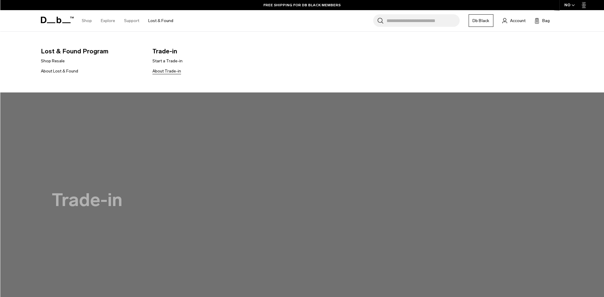
click at [162, 70] on link "About Trade-in" at bounding box center [166, 71] width 29 height 6
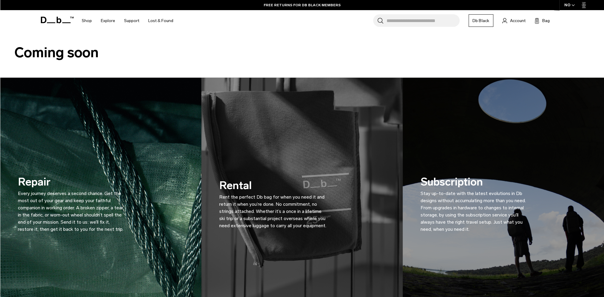
scroll to position [1056, 0]
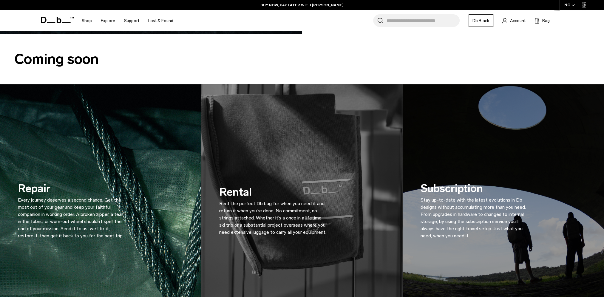
click at [287, 178] on div "Rental Rent the perfect Db bag for when you need it and return it when you’re d…" at bounding box center [272, 210] width 107 height 88
click at [241, 188] on h3 "Rental Rent the perfect Db bag for when you need it and return it when you’re d…" at bounding box center [272, 210] width 107 height 52
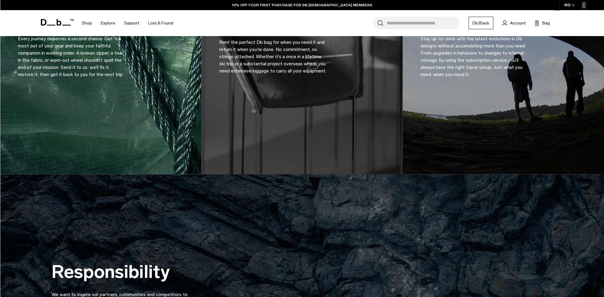
scroll to position [1084, 0]
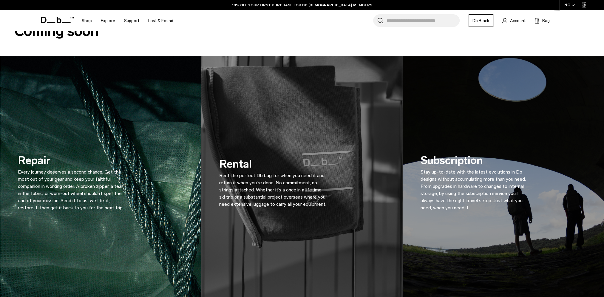
click at [229, 168] on h3 "Rental Rent the perfect Db bag for when you need it and return it when you’re d…" at bounding box center [272, 182] width 107 height 52
click at [282, 128] on img "2 / 3" at bounding box center [301, 181] width 207 height 259
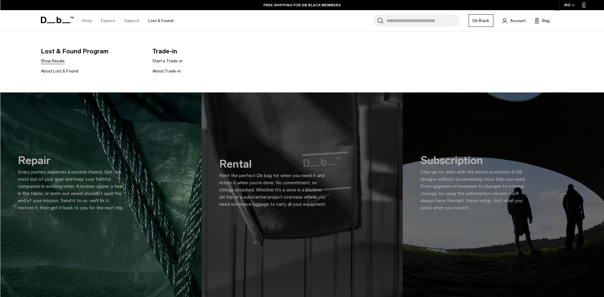
click at [55, 61] on link "Shop Resale" at bounding box center [53, 61] width 24 height 6
